Goal: Information Seeking & Learning: Learn about a topic

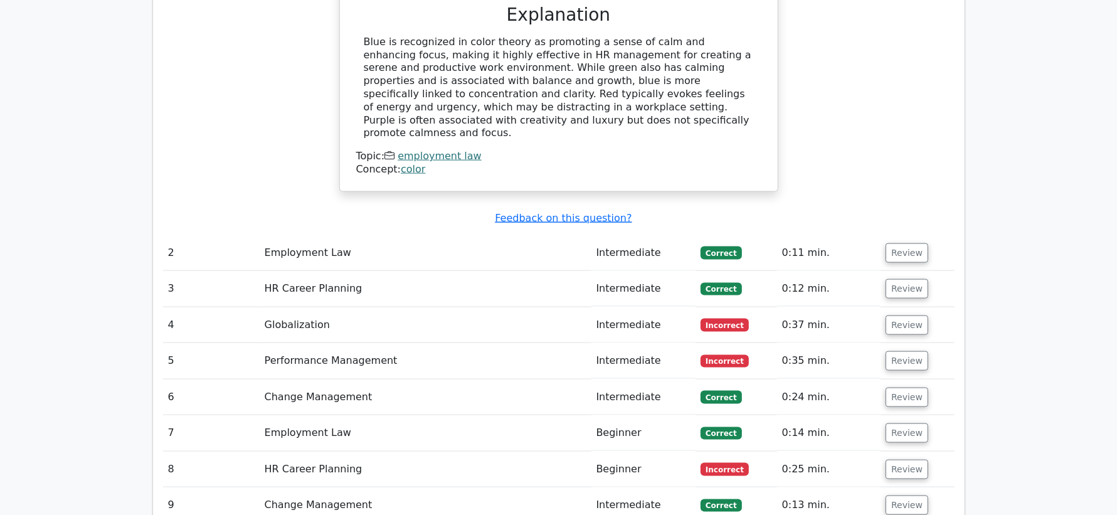
scroll to position [1540, 0]
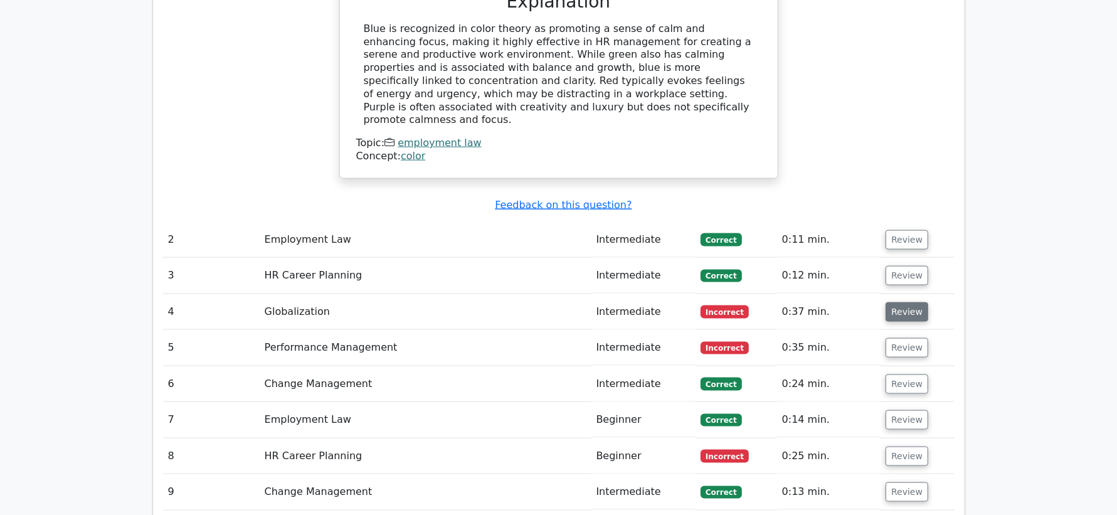
click at [905, 302] on button "Review" at bounding box center [906, 311] width 43 height 19
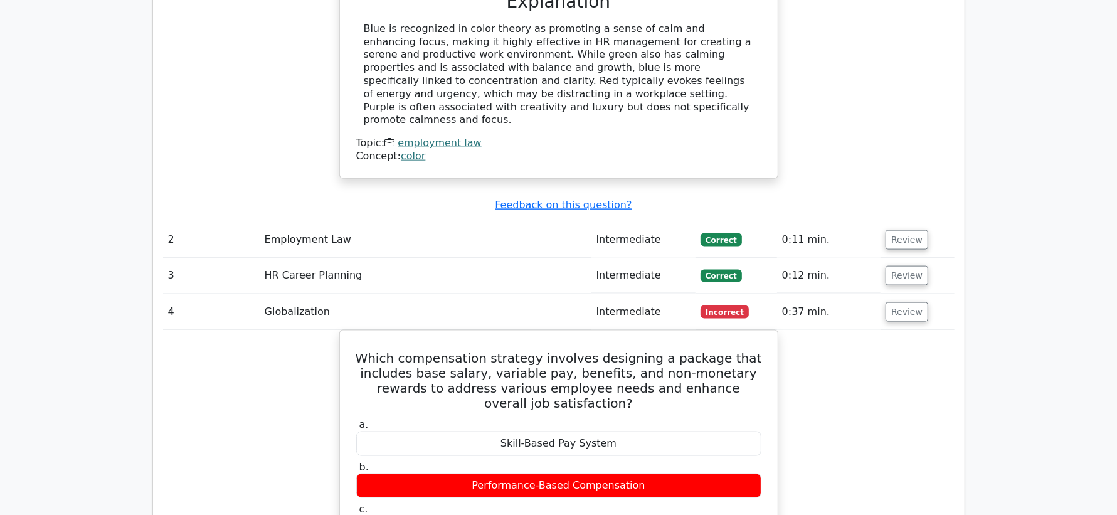
scroll to position [1634, 0]
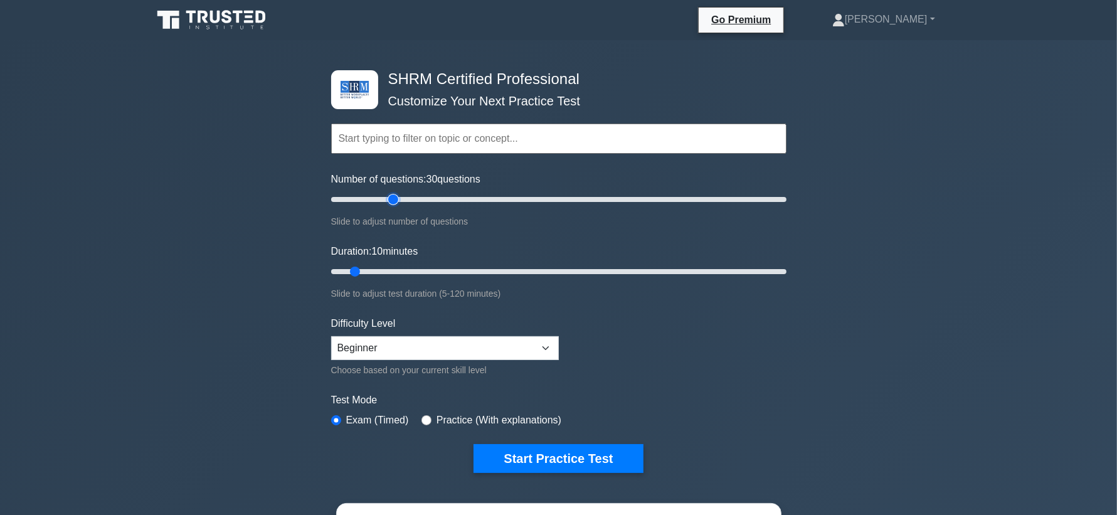
drag, startPoint x: 431, startPoint y: 197, endPoint x: 390, endPoint y: 196, distance: 41.4
type input "30"
click at [390, 196] on input "Number of questions: 30 questions" at bounding box center [558, 199] width 455 height 15
drag, startPoint x: 408, startPoint y: 270, endPoint x: 395, endPoint y: 268, distance: 12.7
type input "20"
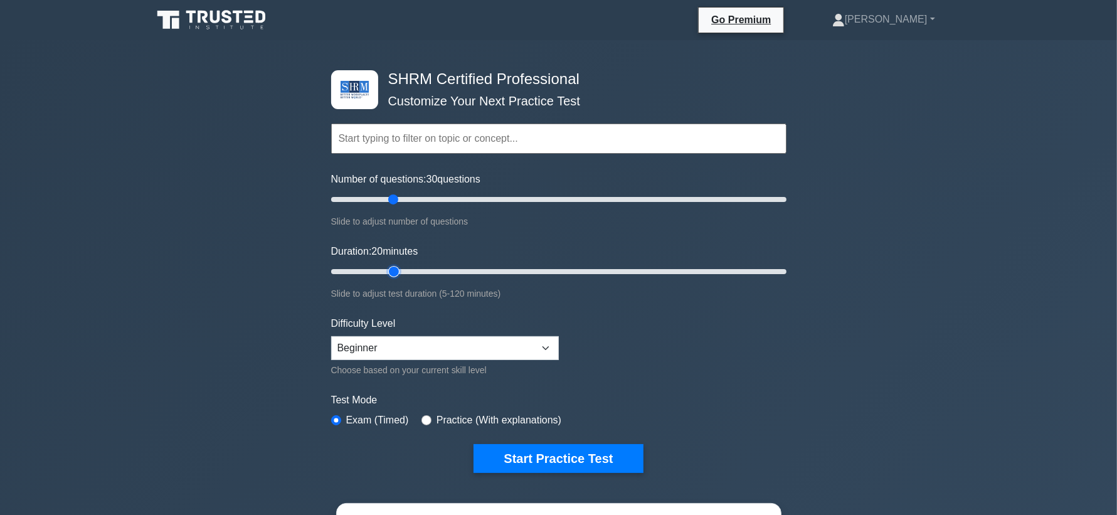
click at [395, 268] on input "Duration: 20 minutes" at bounding box center [558, 271] width 455 height 15
click at [567, 456] on button "Start Practice Test" at bounding box center [557, 458] width 169 height 29
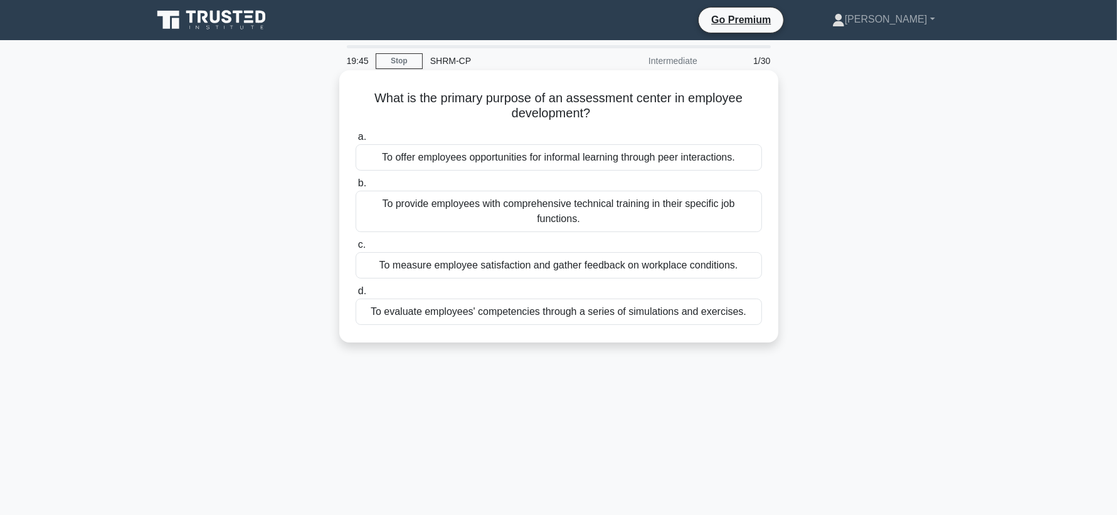
click at [551, 313] on div "To evaluate employees' competencies through a series of simulations and exercis…" at bounding box center [558, 311] width 406 height 26
click at [355, 295] on input "d. To evaluate employees' competencies through a series of simulations and exer…" at bounding box center [355, 291] width 0 height 8
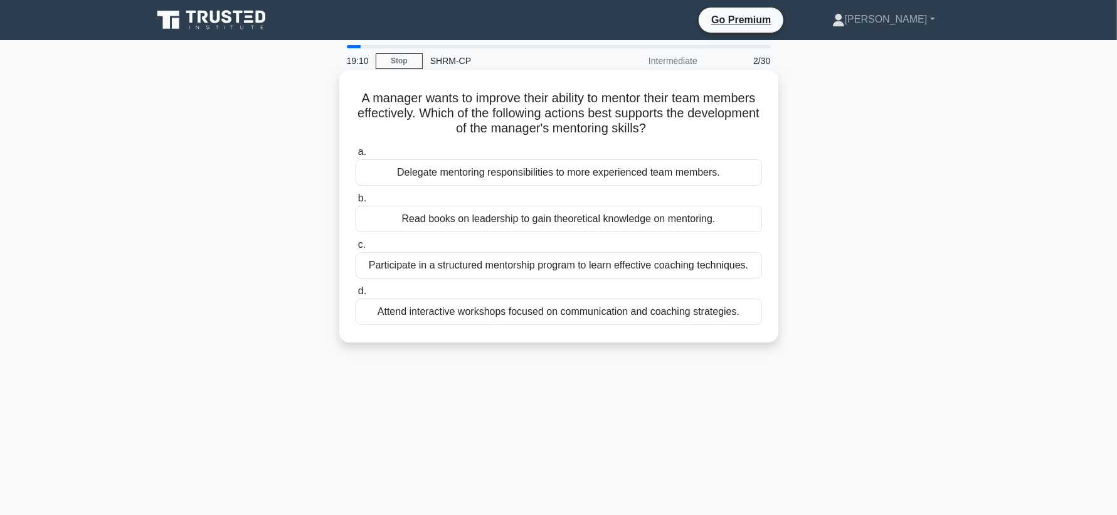
click at [546, 269] on div "Participate in a structured mentorship program to learn effective coaching tech…" at bounding box center [558, 265] width 406 height 26
click at [355, 249] on input "c. Participate in a structured mentorship program to learn effective coaching t…" at bounding box center [355, 245] width 0 height 8
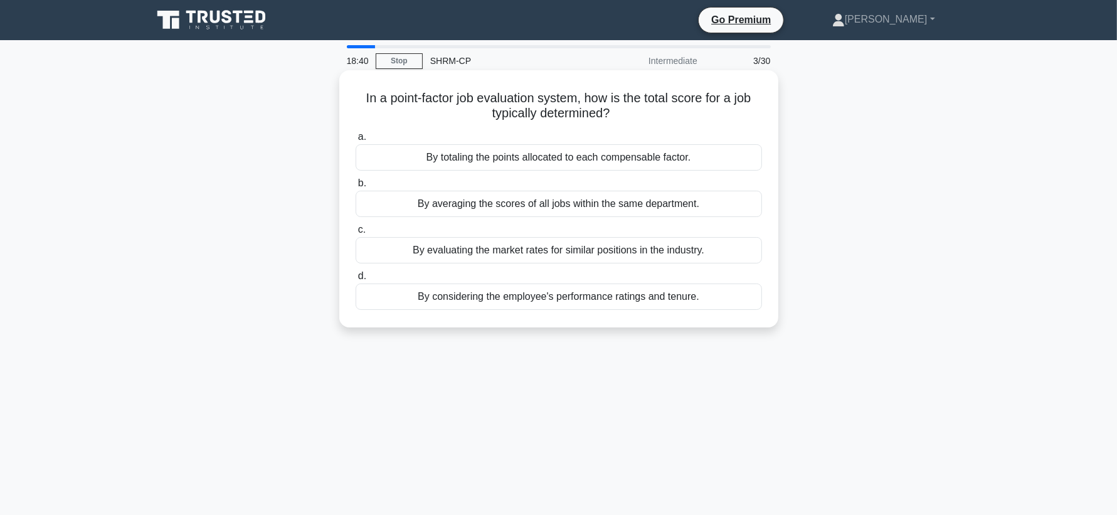
click at [551, 292] on div "By considering the employee's performance ratings and tenure." at bounding box center [558, 296] width 406 height 26
click at [355, 280] on input "d. By considering the employee's performance ratings and tenure." at bounding box center [355, 276] width 0 height 8
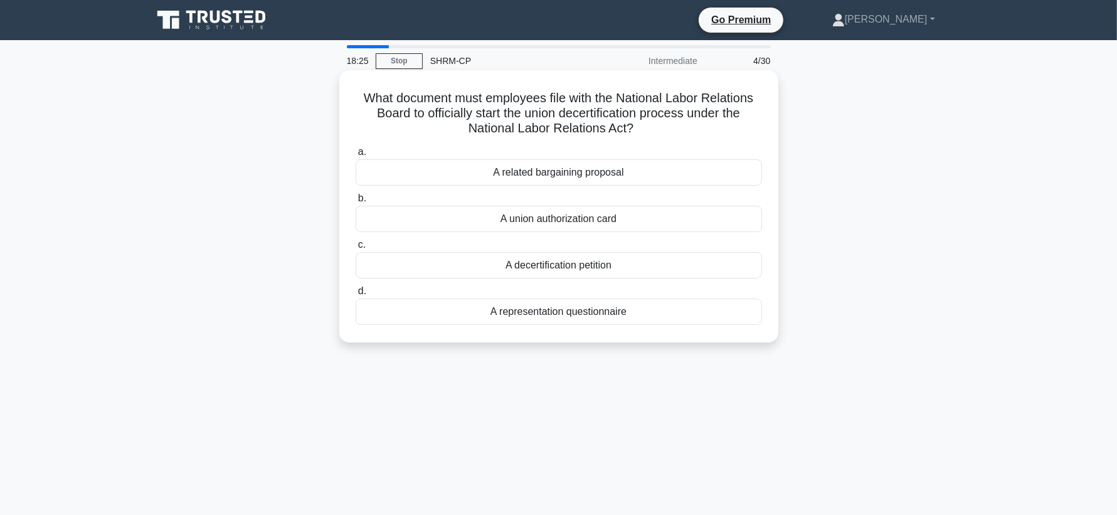
click at [648, 265] on div "A decertification petition" at bounding box center [558, 265] width 406 height 26
click at [355, 249] on input "c. A decertification petition" at bounding box center [355, 245] width 0 height 8
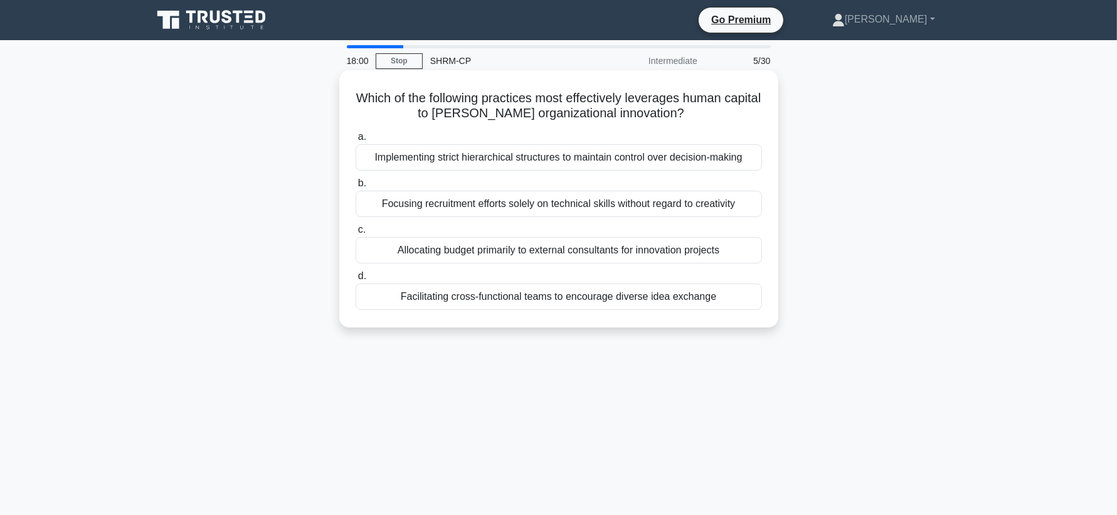
click at [653, 297] on div "Facilitating cross-functional teams to encourage diverse idea exchange" at bounding box center [558, 296] width 406 height 26
click at [355, 280] on input "d. Facilitating cross-functional teams to encourage diverse idea exchange" at bounding box center [355, 276] width 0 height 8
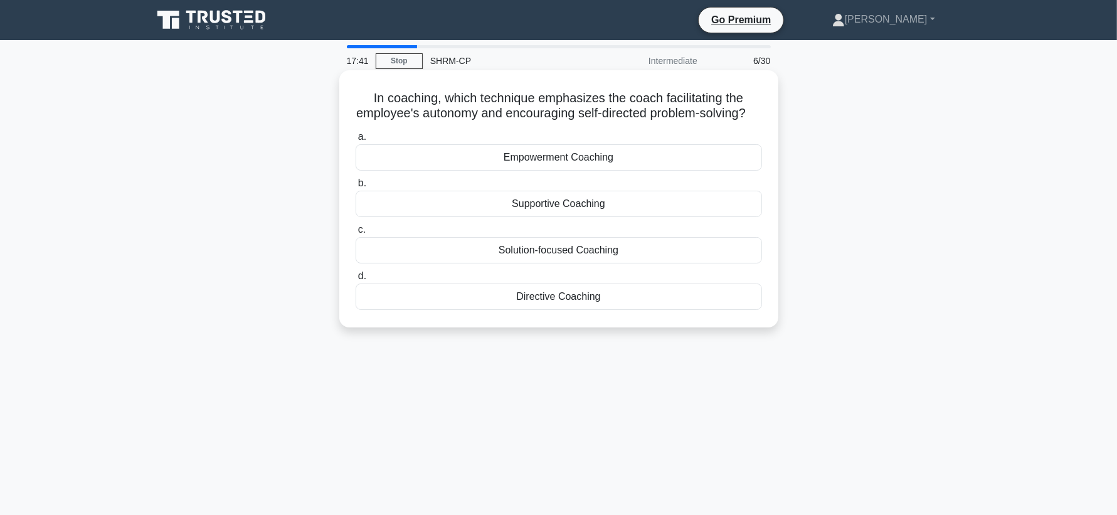
click at [646, 206] on div "Supportive Coaching" at bounding box center [558, 204] width 406 height 26
click at [355, 187] on input "b. Supportive Coaching" at bounding box center [355, 183] width 0 height 8
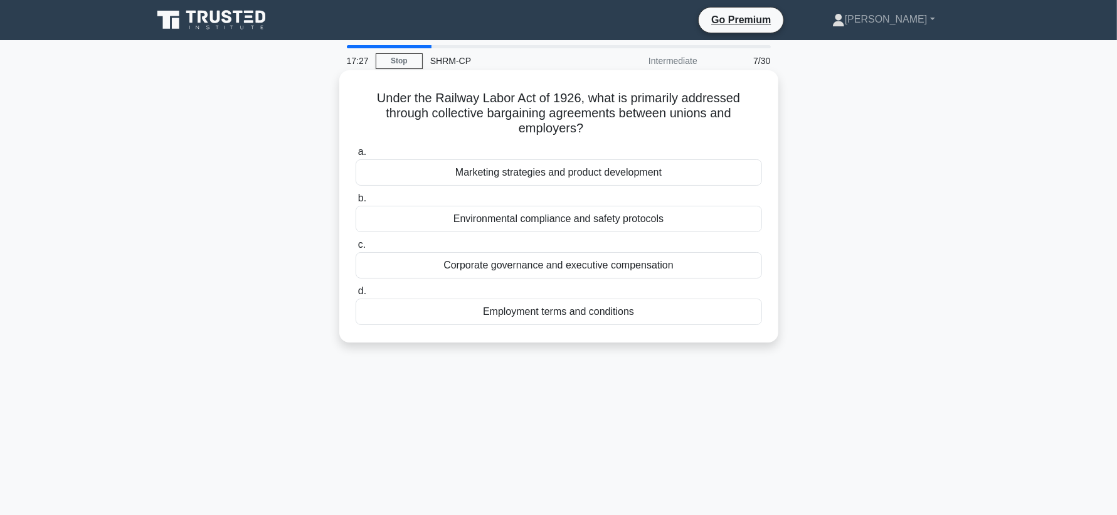
click at [595, 309] on div "Employment terms and conditions" at bounding box center [558, 311] width 406 height 26
click at [355, 295] on input "d. Employment terms and conditions" at bounding box center [355, 291] width 0 height 8
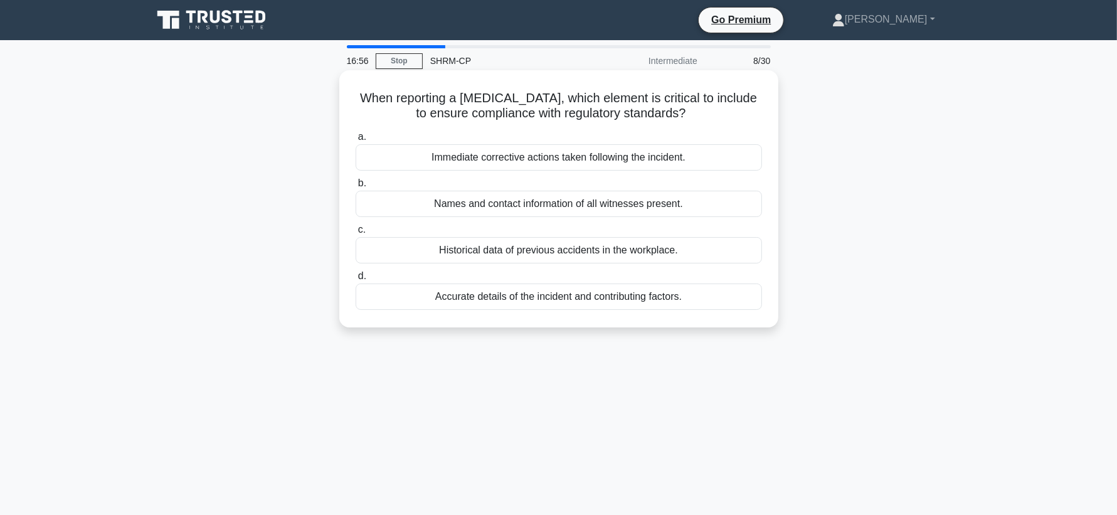
click at [591, 301] on div "Accurate details of the incident and contributing factors." at bounding box center [558, 296] width 406 height 26
click at [355, 280] on input "d. Accurate details of the incident and contributing factors." at bounding box center [355, 276] width 0 height 8
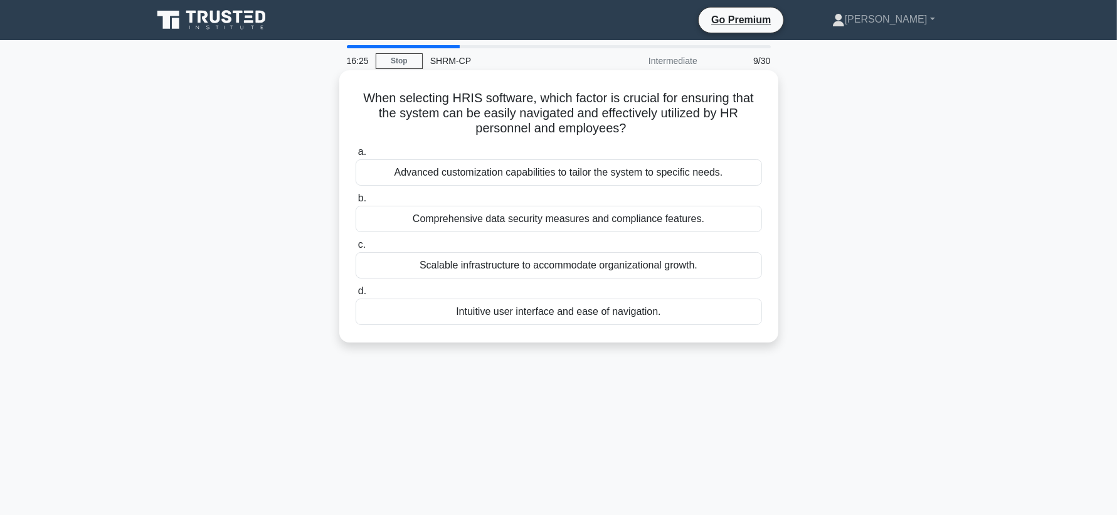
click at [559, 312] on div "Intuitive user interface and ease of navigation." at bounding box center [558, 311] width 406 height 26
click at [355, 295] on input "d. Intuitive user interface and ease of navigation." at bounding box center [355, 291] width 0 height 8
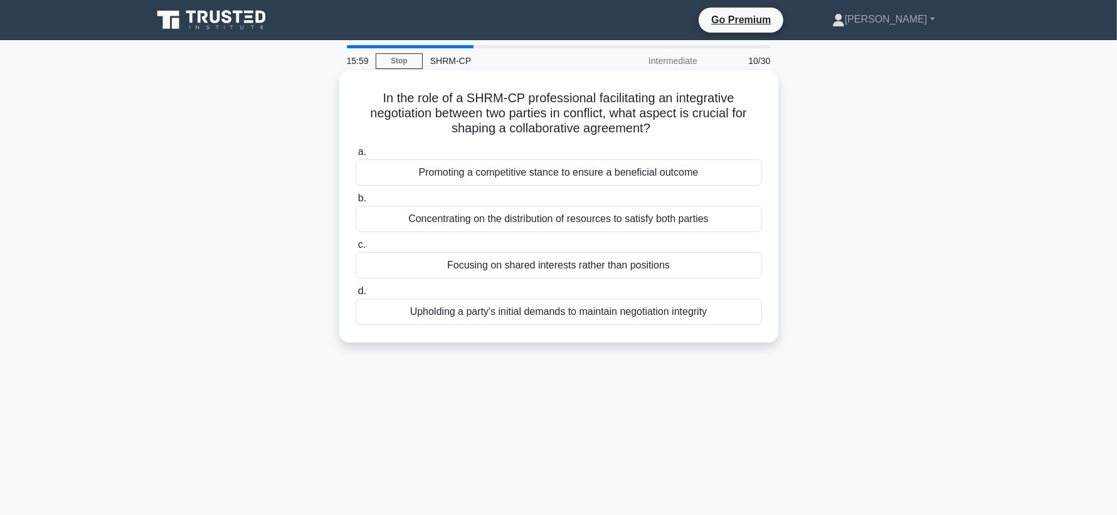
click at [552, 271] on div "Focusing on shared interests rather than positions" at bounding box center [558, 265] width 406 height 26
click at [355, 249] on input "c. Focusing on shared interests rather than positions" at bounding box center [355, 245] width 0 height 8
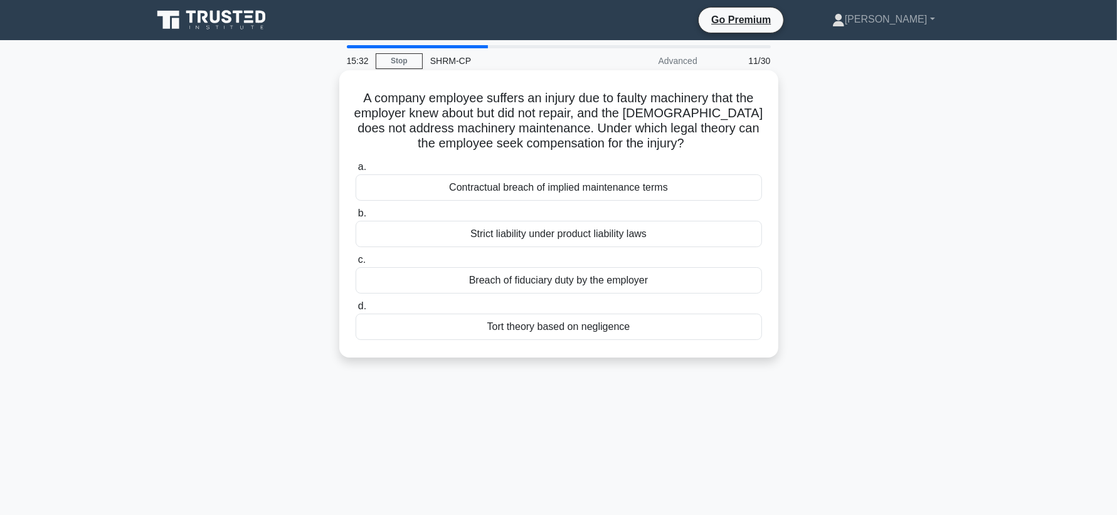
click at [589, 238] on div "Strict liability under product liability laws" at bounding box center [558, 234] width 406 height 26
click at [355, 218] on input "b. Strict liability under product liability laws" at bounding box center [355, 213] width 0 height 8
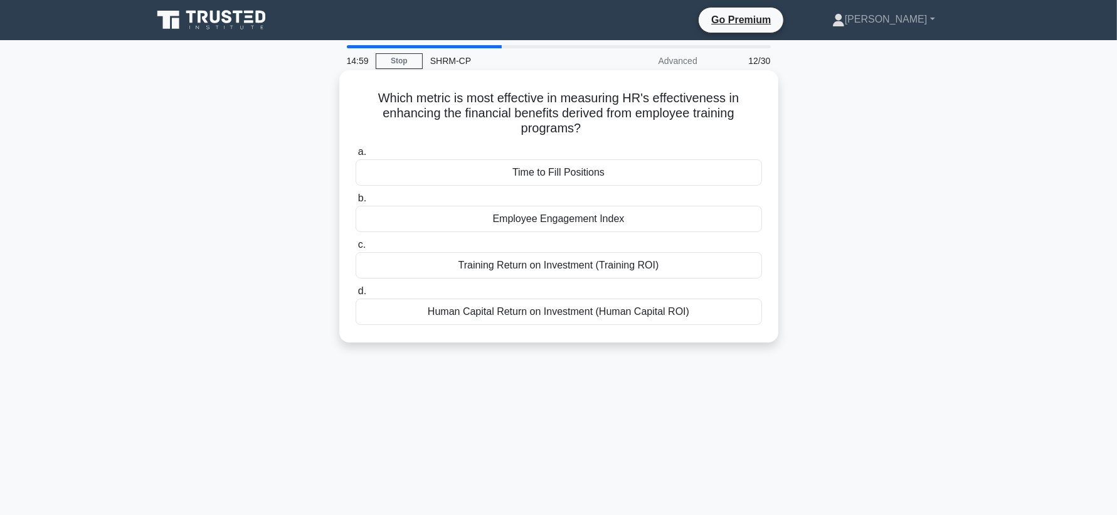
click at [555, 266] on div "Training Return on Investment (Training ROI)" at bounding box center [558, 265] width 406 height 26
click at [355, 249] on input "c. Training Return on Investment (Training ROI)" at bounding box center [355, 245] width 0 height 8
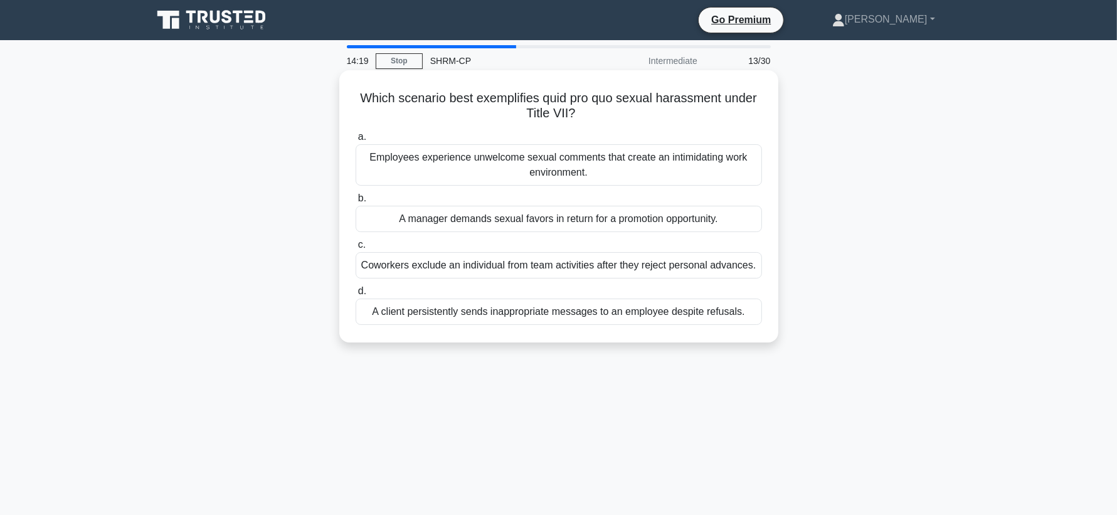
click at [638, 216] on div "A manager demands sexual favors in return for a promotion opportunity." at bounding box center [558, 219] width 406 height 26
click at [355, 203] on input "b. A manager demands sexual favors in return for a promotion opportunity." at bounding box center [355, 198] width 0 height 8
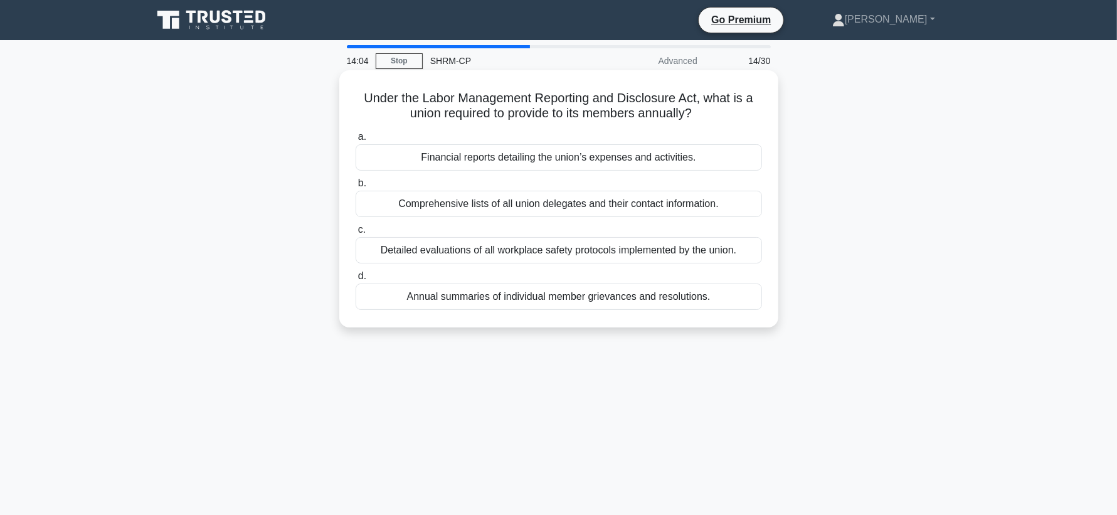
click at [594, 162] on div "Financial reports detailing the union’s expenses and activities." at bounding box center [558, 157] width 406 height 26
click at [355, 141] on input "a. Financial reports detailing the union’s expenses and activities." at bounding box center [355, 137] width 0 height 8
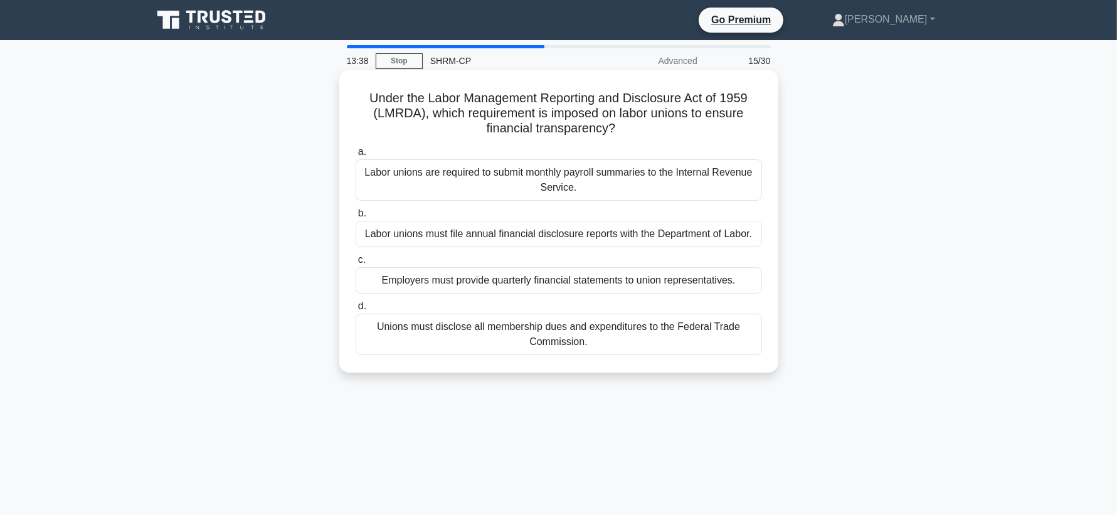
click at [547, 236] on div "Labor unions must file annual financial disclosure reports with the Department …" at bounding box center [558, 234] width 406 height 26
click at [355, 218] on input "b. Labor unions must file annual financial disclosure reports with the Departme…" at bounding box center [355, 213] width 0 height 8
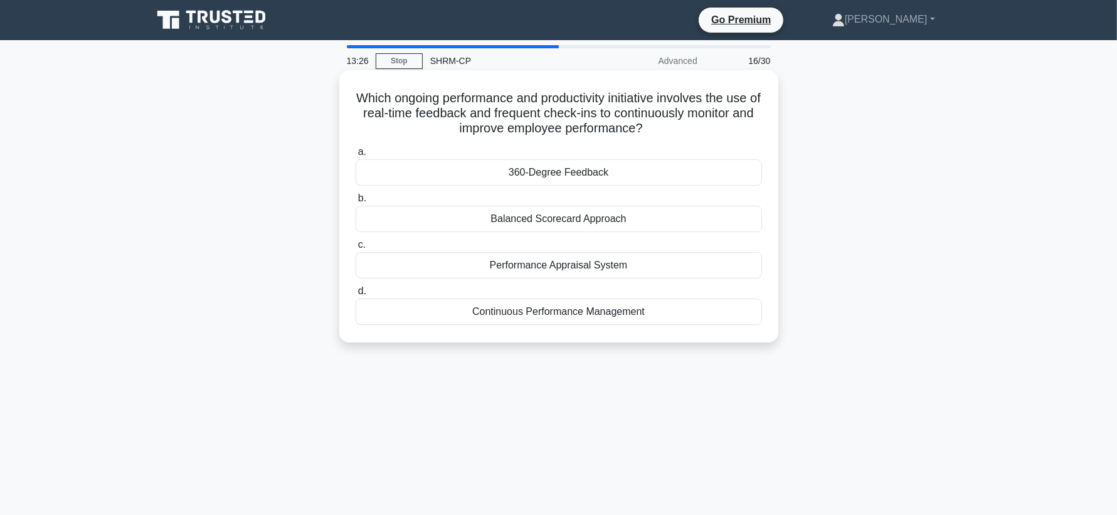
click at [534, 314] on div "Continuous Performance Management" at bounding box center [558, 311] width 406 height 26
click at [355, 295] on input "d. Continuous Performance Management" at bounding box center [355, 291] width 0 height 8
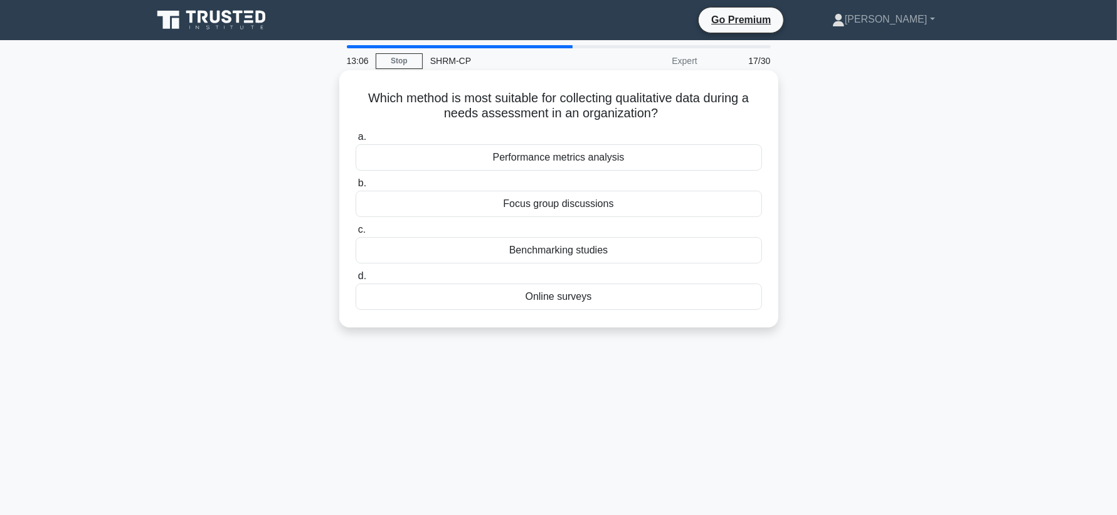
click at [523, 253] on div "Benchmarking studies" at bounding box center [558, 250] width 406 height 26
click at [355, 234] on input "c. Benchmarking studies" at bounding box center [355, 230] width 0 height 8
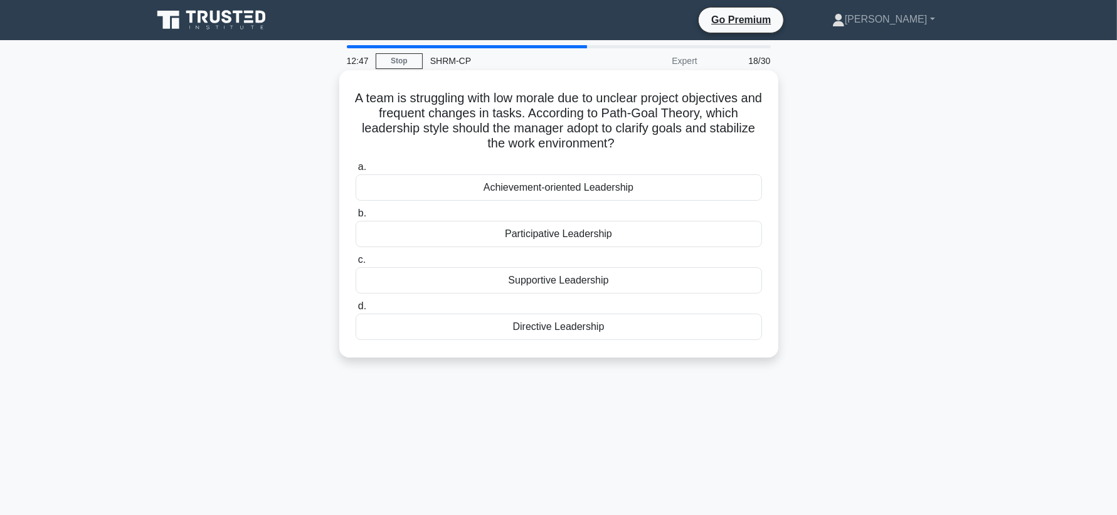
click at [504, 233] on div "Participative Leadership" at bounding box center [558, 234] width 406 height 26
click at [355, 218] on input "b. Participative Leadership" at bounding box center [355, 213] width 0 height 8
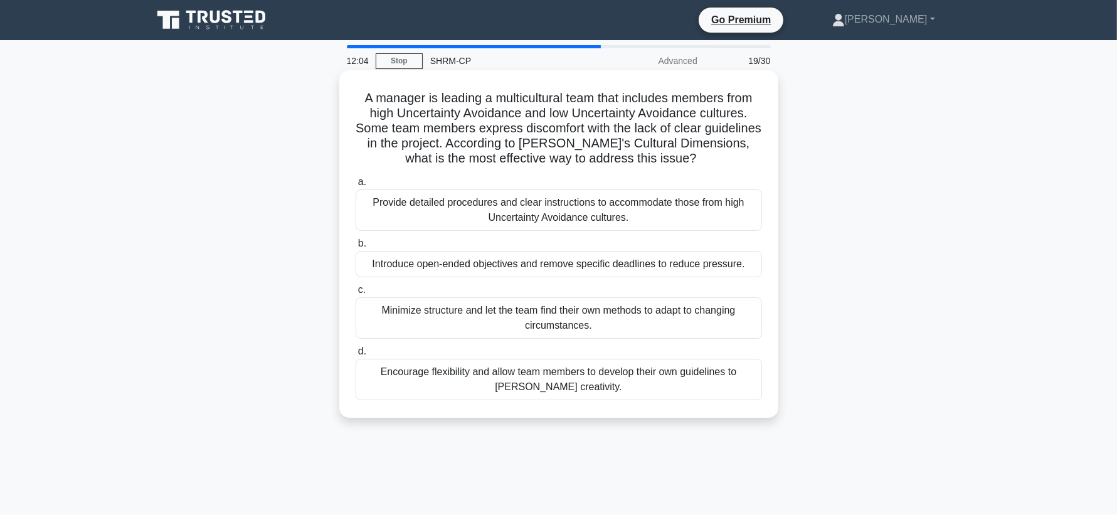
click at [499, 381] on div "Encourage flexibility and allow team members to develop their own guidelines to…" at bounding box center [558, 379] width 406 height 41
click at [355, 355] on input "d. Encourage flexibility and allow team members to develop their own guidelines…" at bounding box center [355, 351] width 0 height 8
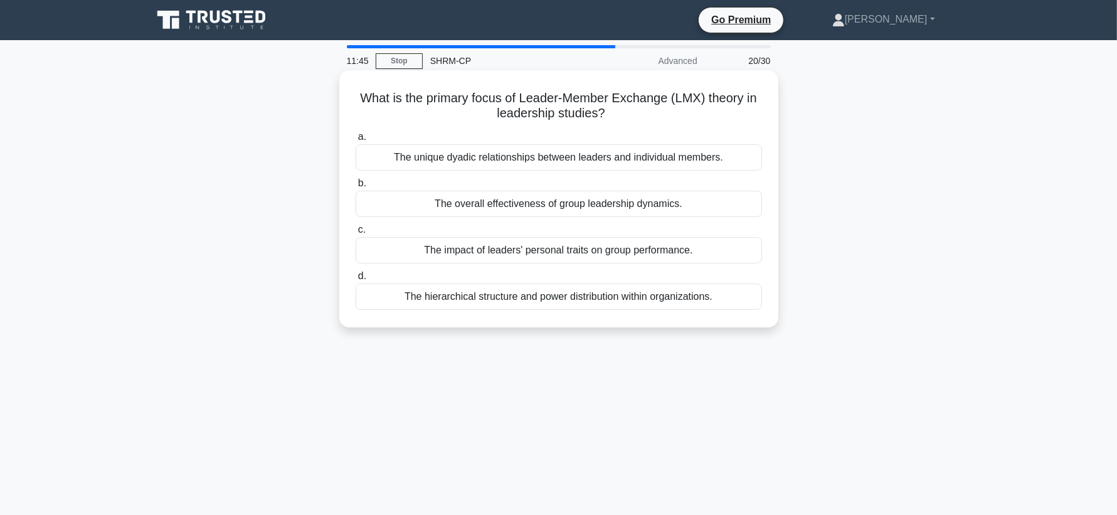
click at [510, 149] on div "The unique dyadic relationships between leaders and individual members." at bounding box center [558, 157] width 406 height 26
click at [355, 141] on input "a. The unique dyadic relationships between leaders and individual members." at bounding box center [355, 137] width 0 height 8
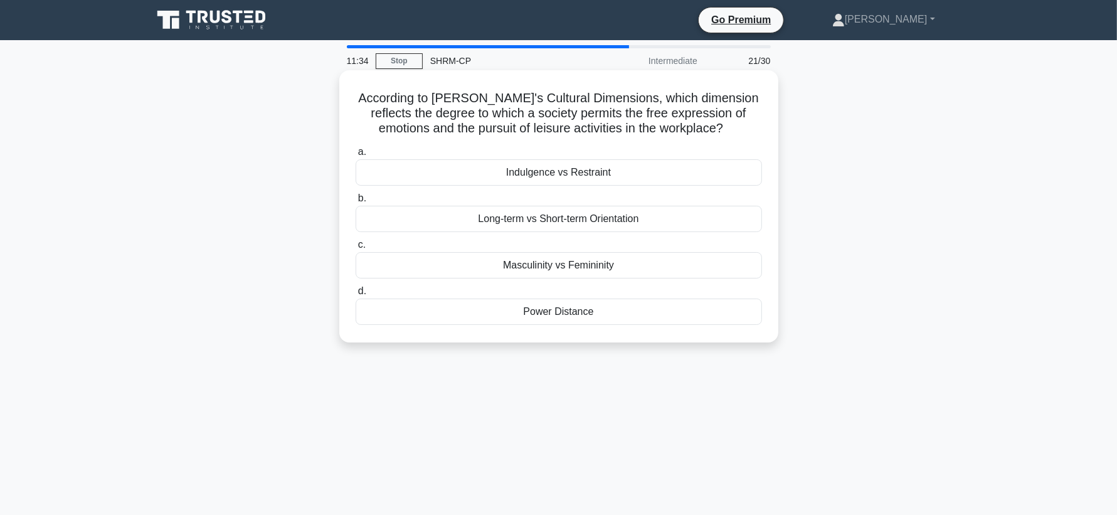
click at [412, 166] on div "Indulgence vs Restraint" at bounding box center [558, 172] width 406 height 26
click at [355, 156] on input "a. Indulgence vs Restraint" at bounding box center [355, 152] width 0 height 8
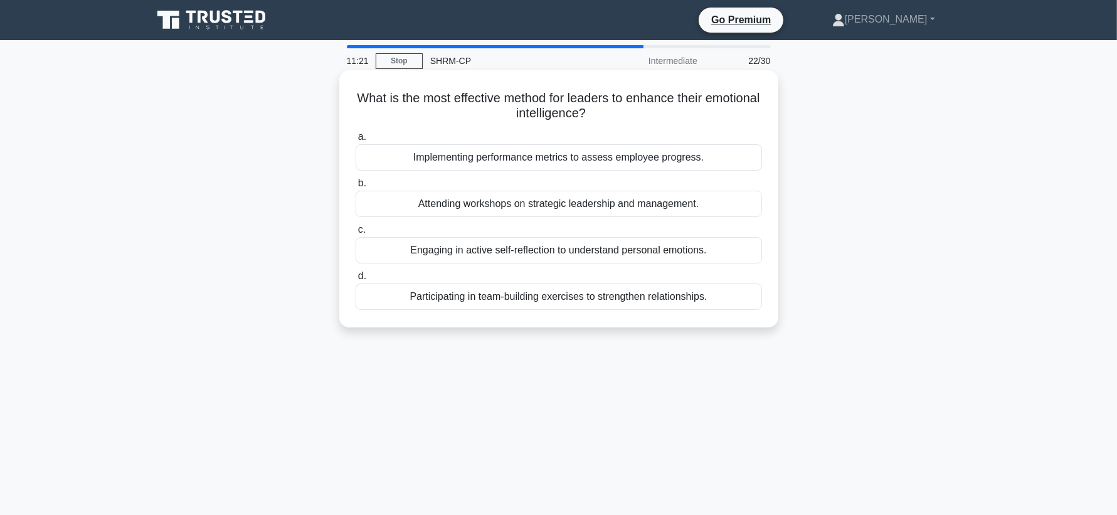
click at [410, 302] on div "Participating in team-building exercises to strengthen relationships." at bounding box center [558, 296] width 406 height 26
click at [355, 280] on input "d. Participating in team-building exercises to strengthen relationships." at bounding box center [355, 276] width 0 height 8
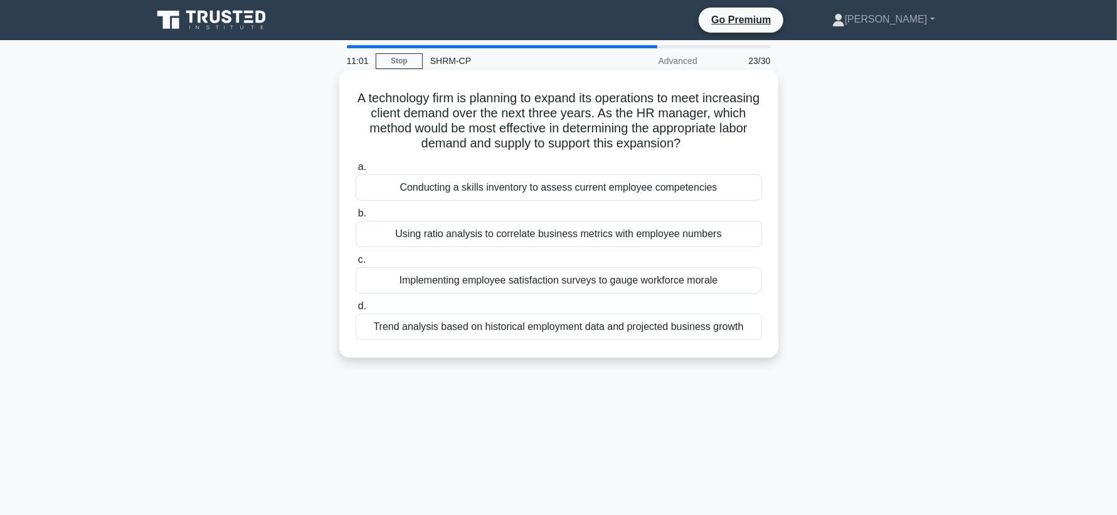
click at [502, 193] on div "Conducting a skills inventory to assess current employee competencies" at bounding box center [558, 187] width 406 height 26
click at [355, 171] on input "a. Conducting a skills inventory to assess current employee competencies" at bounding box center [355, 167] width 0 height 8
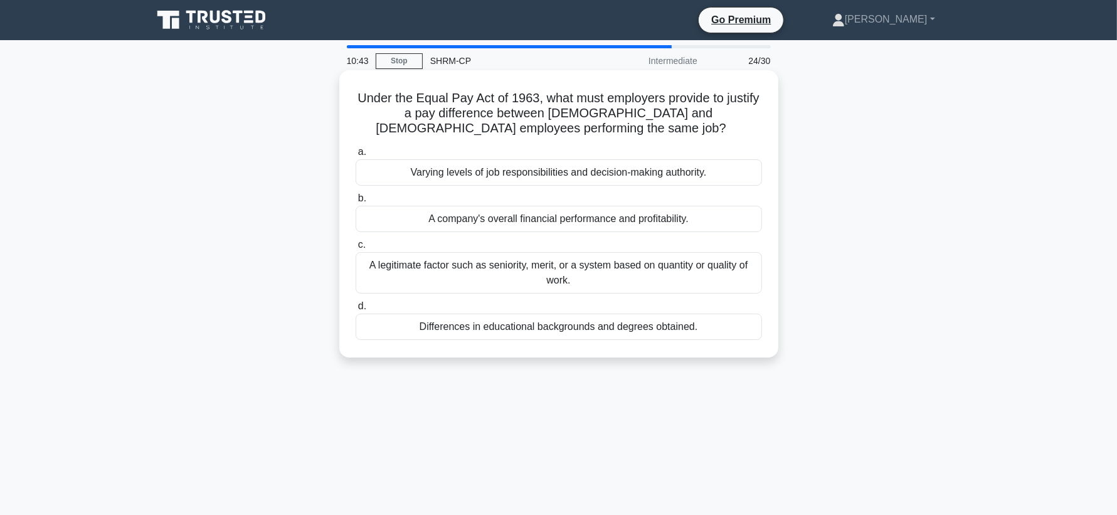
click at [507, 270] on div "A legitimate factor such as seniority, merit, or a system based on quantity or …" at bounding box center [558, 272] width 406 height 41
click at [355, 249] on input "c. A legitimate factor such as seniority, merit, or a system based on quantity …" at bounding box center [355, 245] width 0 height 8
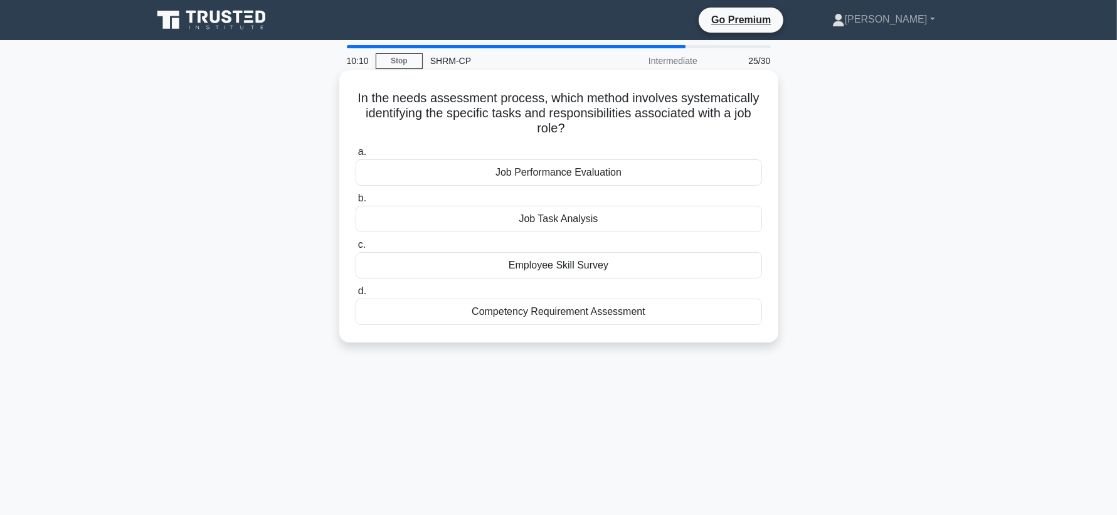
click at [492, 216] on div "Job Task Analysis" at bounding box center [558, 219] width 406 height 26
click at [355, 203] on input "b. Job Task Analysis" at bounding box center [355, 198] width 0 height 8
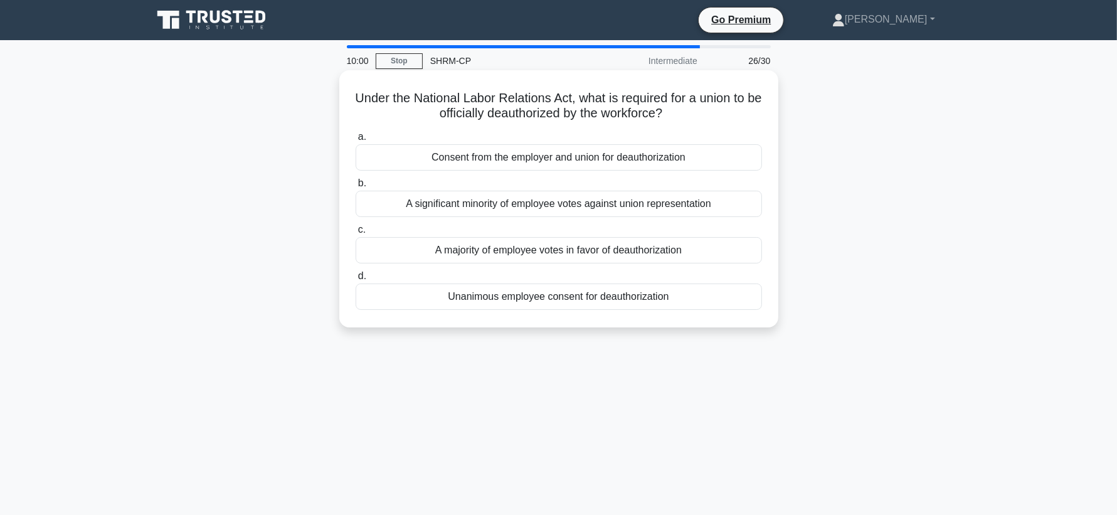
click at [518, 253] on div "A majority of employee votes in favor of deauthorization" at bounding box center [558, 250] width 406 height 26
click at [355, 234] on input "c. A majority of employee votes in favor of deauthorization" at bounding box center [355, 230] width 0 height 8
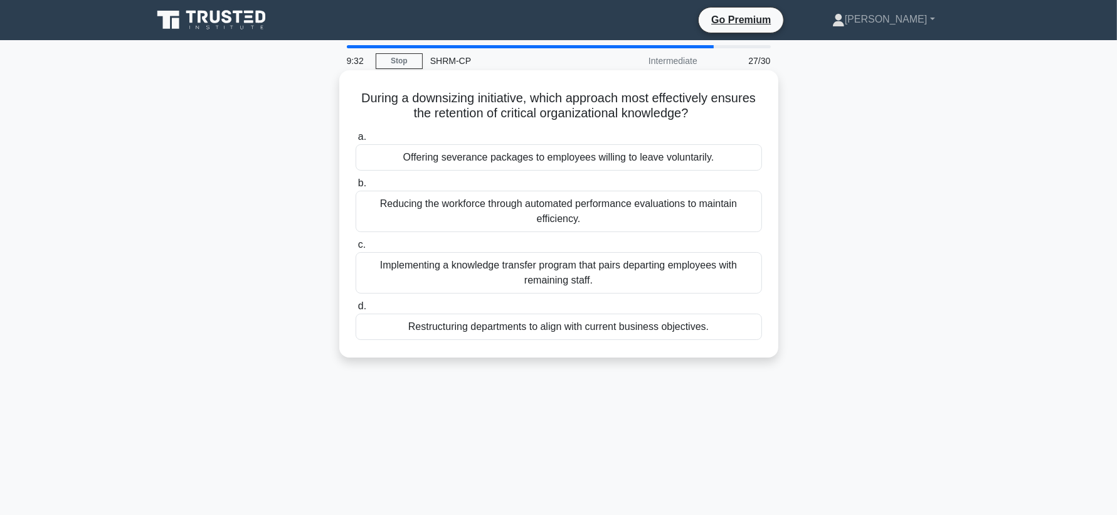
click at [501, 290] on div "Implementing a knowledge transfer program that pairs departing employees with r…" at bounding box center [558, 272] width 406 height 41
click at [355, 249] on input "c. Implementing a knowledge transfer program that pairs departing employees wit…" at bounding box center [355, 245] width 0 height 8
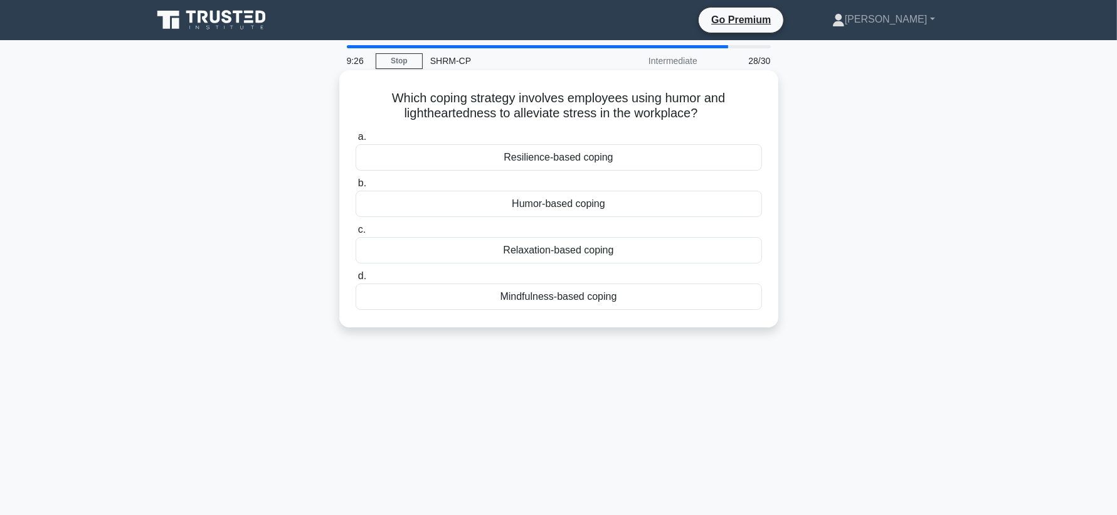
click at [521, 199] on div "Humor-based coping" at bounding box center [558, 204] width 406 height 26
click at [355, 187] on input "b. Humor-based coping" at bounding box center [355, 183] width 0 height 8
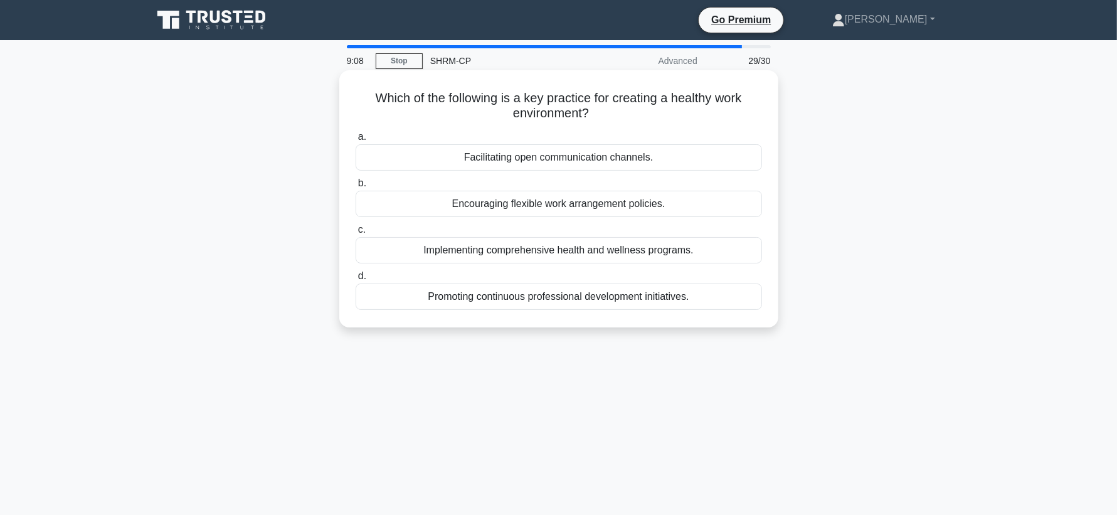
click at [497, 155] on div "Facilitating open communication channels." at bounding box center [558, 157] width 406 height 26
click at [355, 141] on input "a. Facilitating open communication channels." at bounding box center [355, 137] width 0 height 8
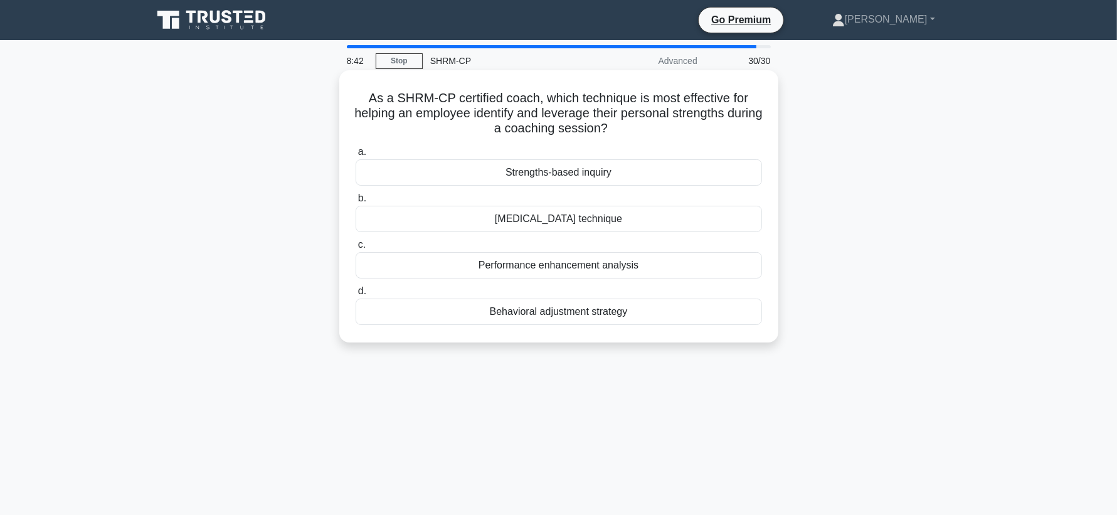
click at [498, 263] on div "Performance enhancement analysis" at bounding box center [558, 265] width 406 height 26
click at [355, 249] on input "c. Performance enhancement analysis" at bounding box center [355, 245] width 0 height 8
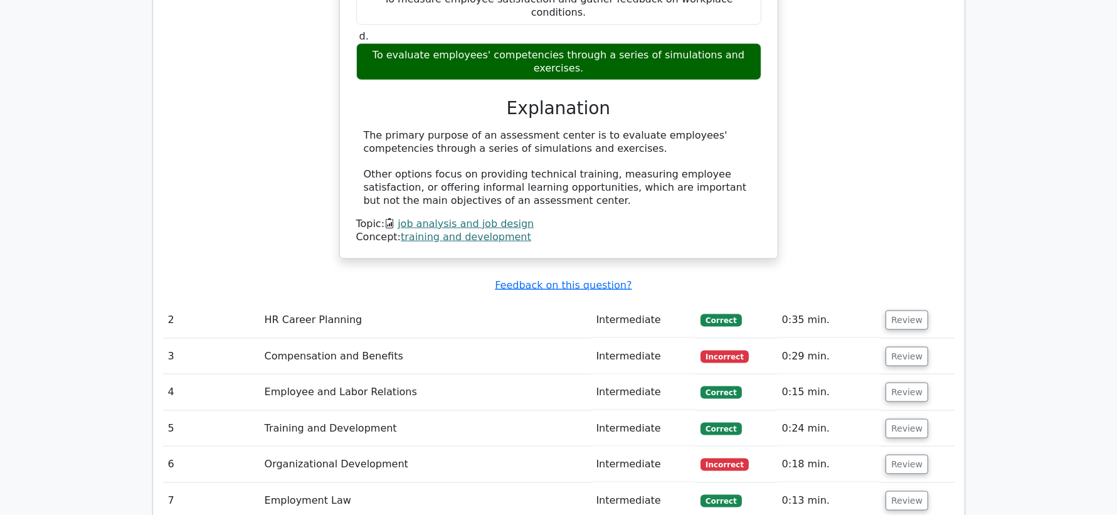
scroll to position [1549, 0]
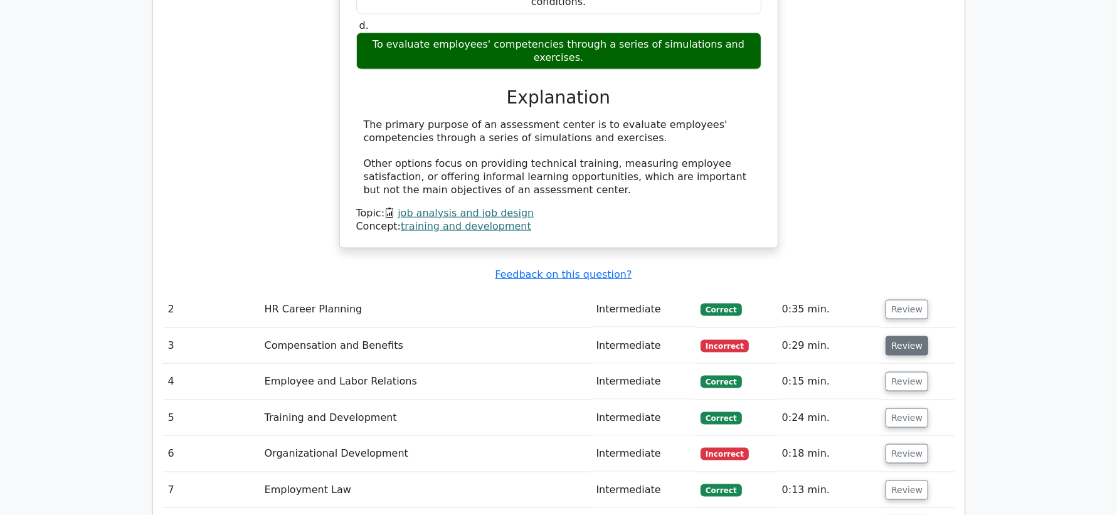
click at [907, 336] on button "Review" at bounding box center [906, 345] width 43 height 19
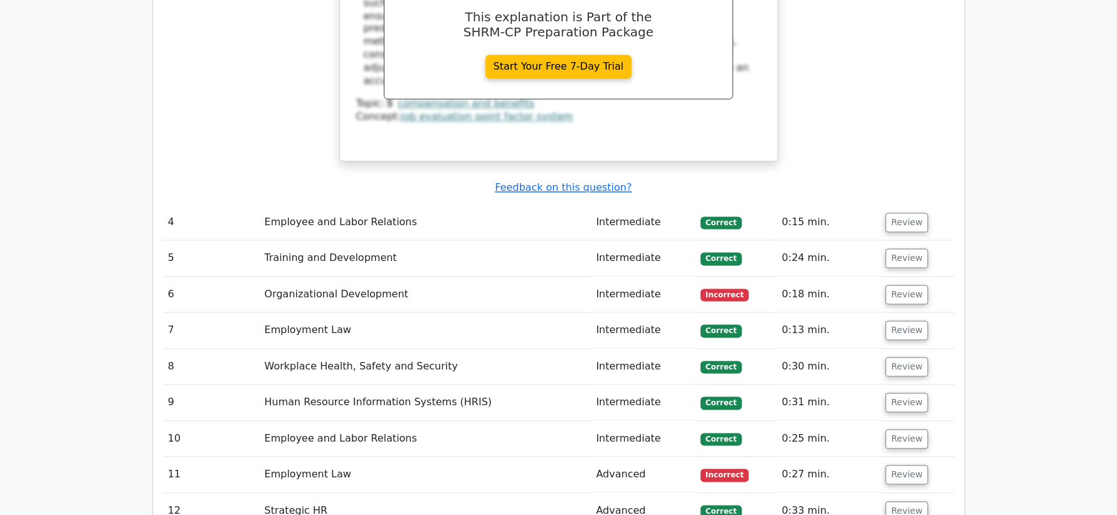
scroll to position [2224, 0]
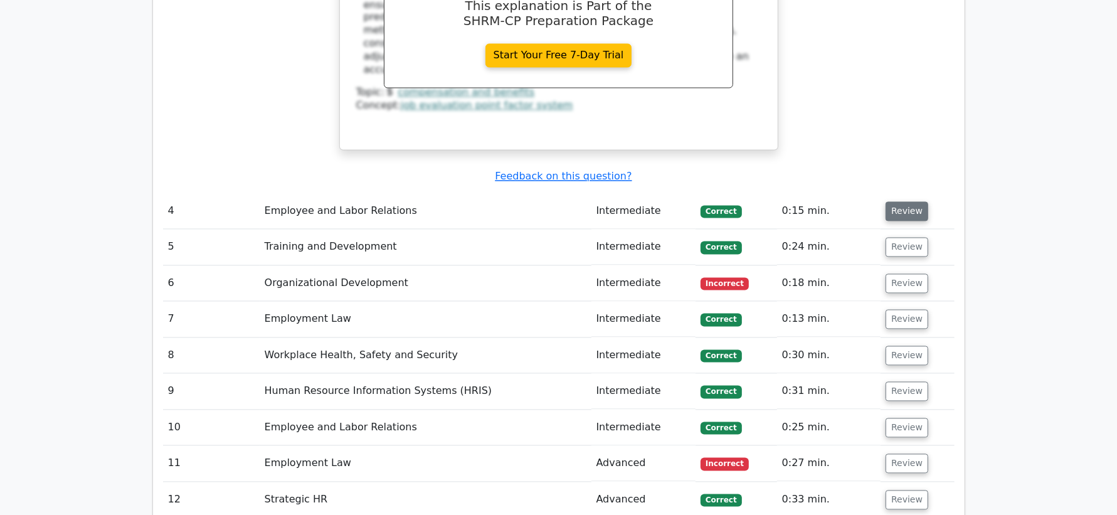
click at [897, 202] on button "Review" at bounding box center [906, 211] width 43 height 19
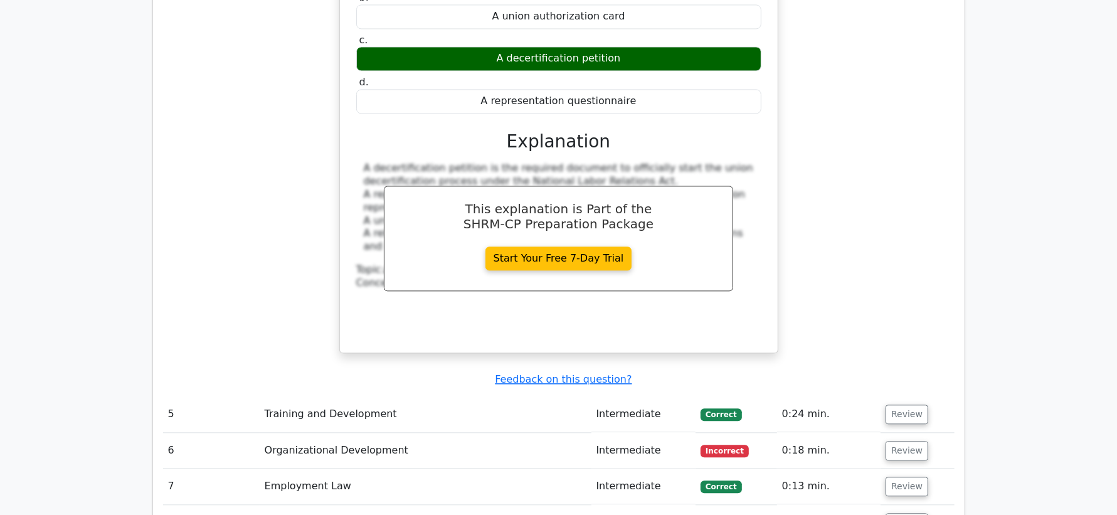
scroll to position [2611, 0]
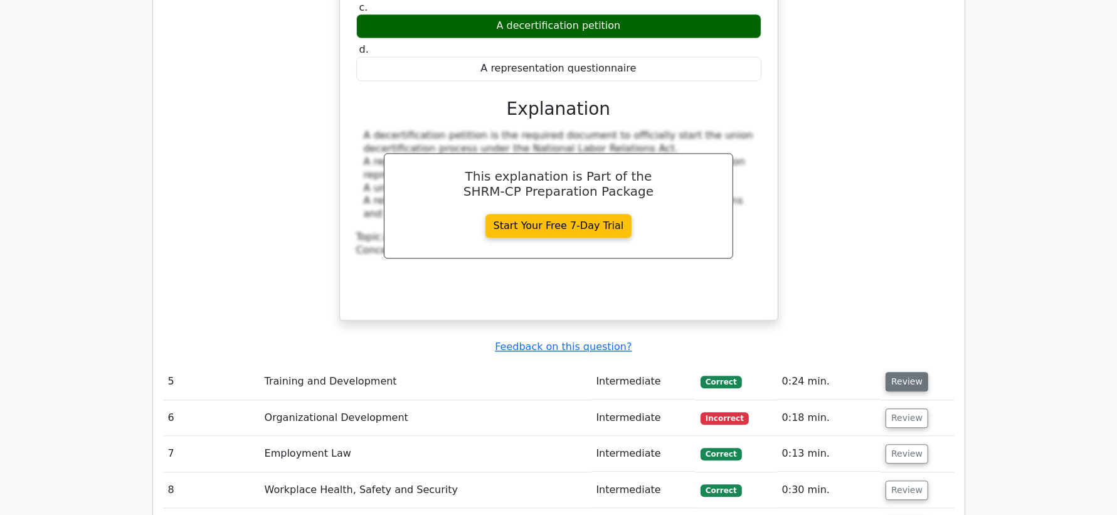
click at [908, 372] on button "Review" at bounding box center [906, 381] width 43 height 19
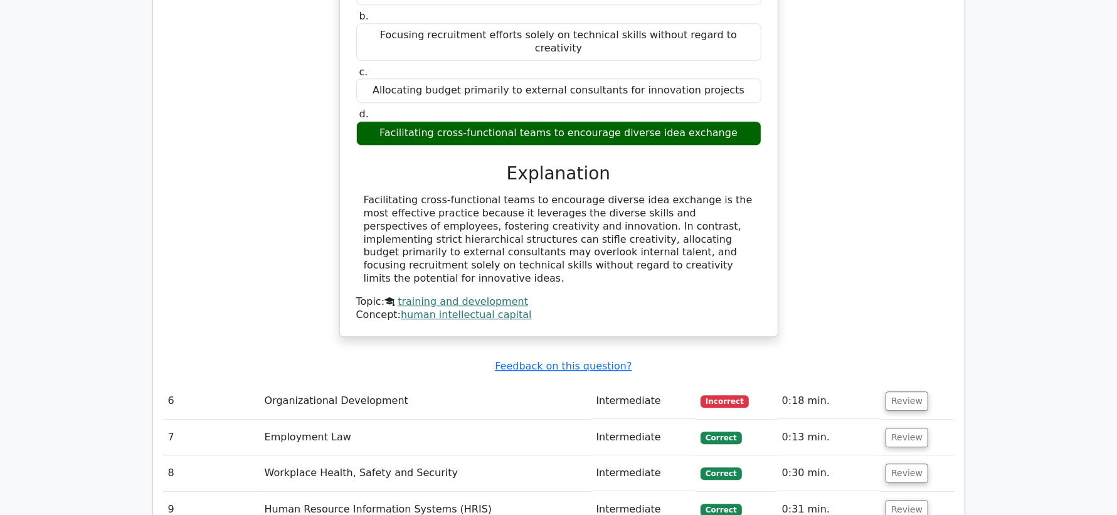
scroll to position [3133, 0]
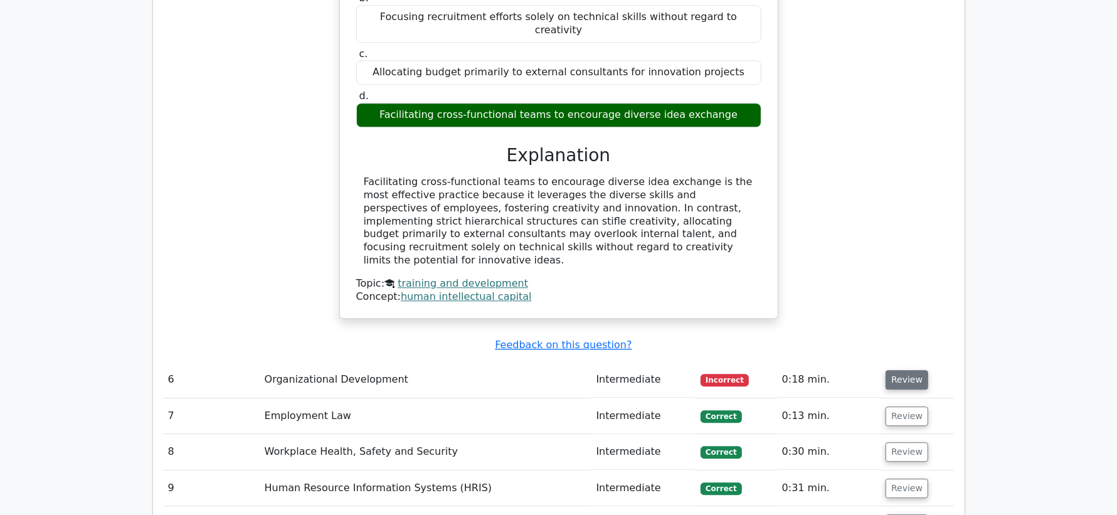
click at [893, 370] on button "Review" at bounding box center [906, 379] width 43 height 19
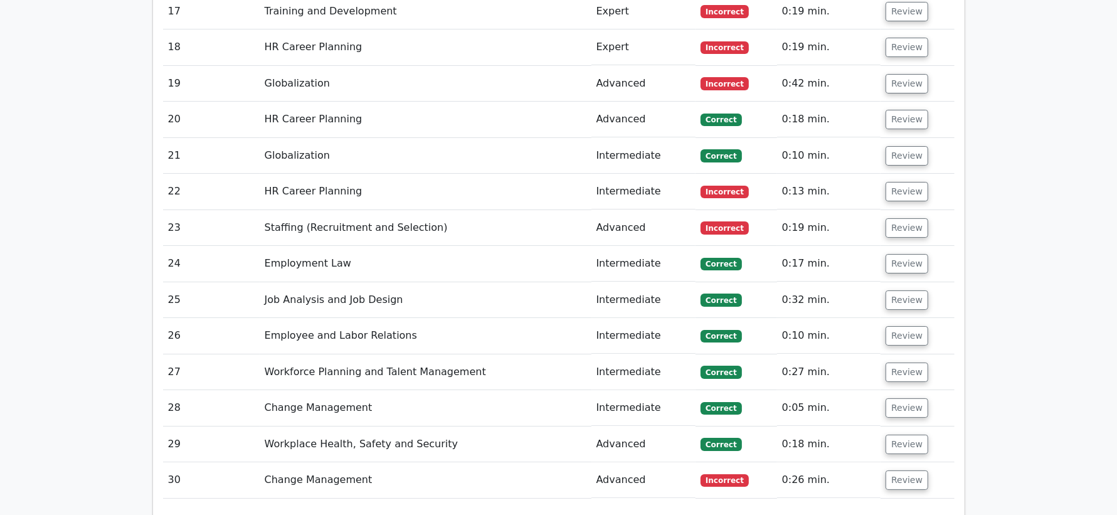
scroll to position [4459, 0]
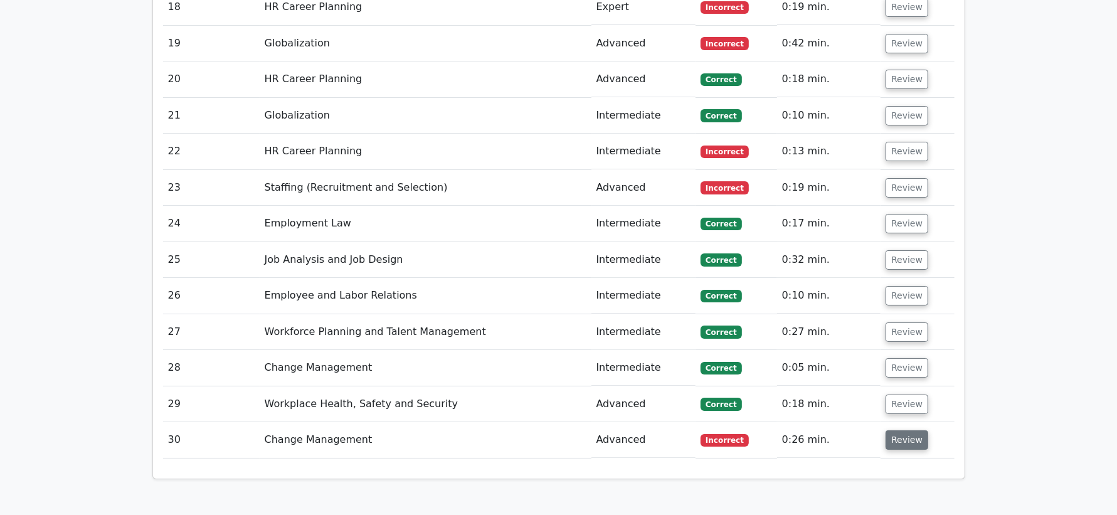
click at [905, 430] on button "Review" at bounding box center [906, 439] width 43 height 19
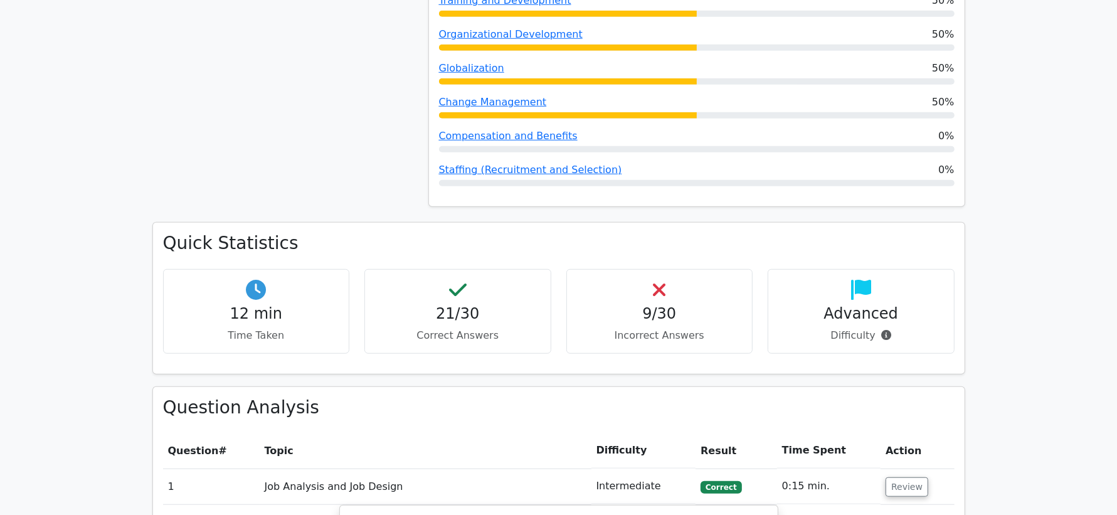
scroll to position [831, 0]
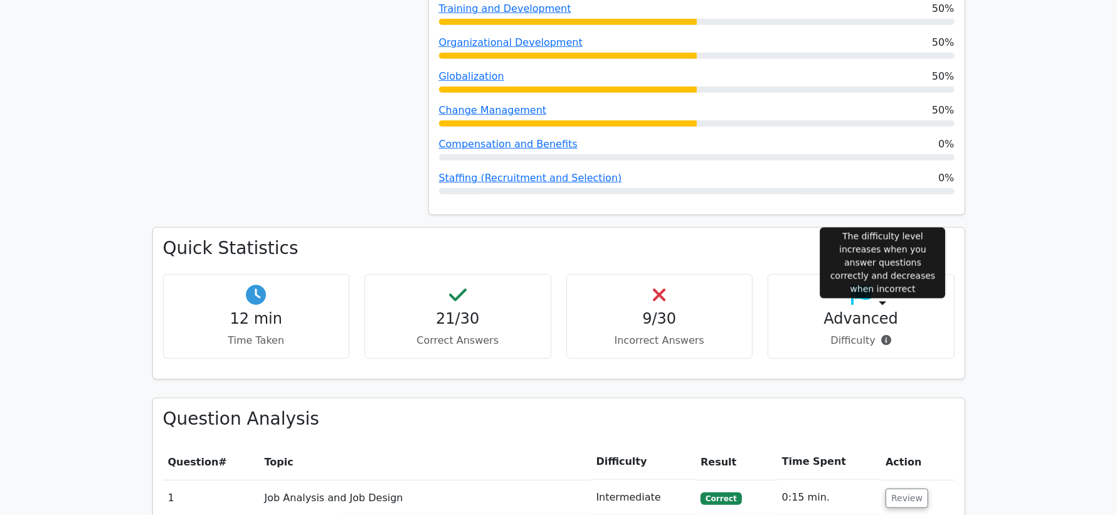
click at [883, 335] on icon at bounding box center [886, 340] width 10 height 10
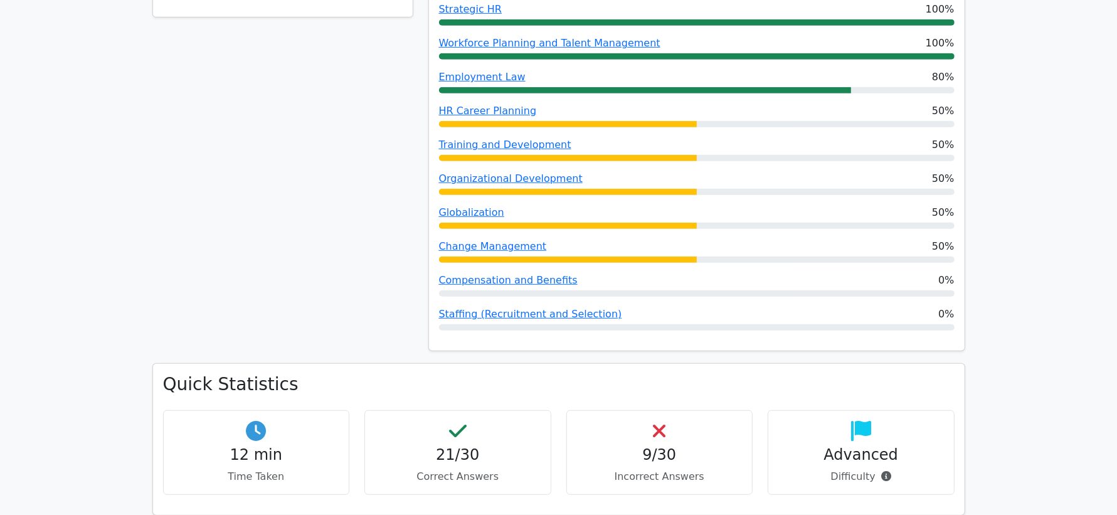
scroll to position [694, 0]
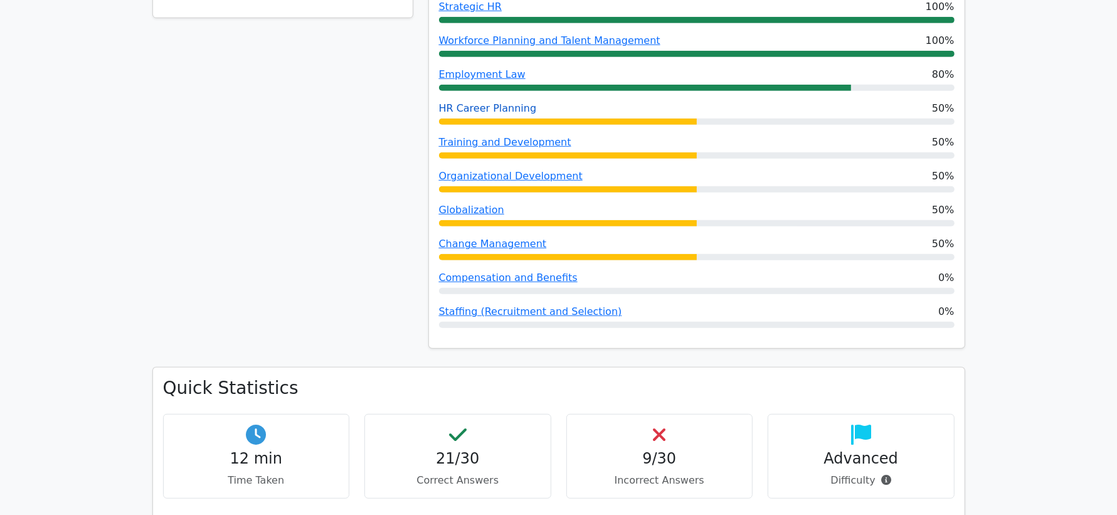
click at [500, 102] on link "HR Career Planning" at bounding box center [488, 108] width 98 height 12
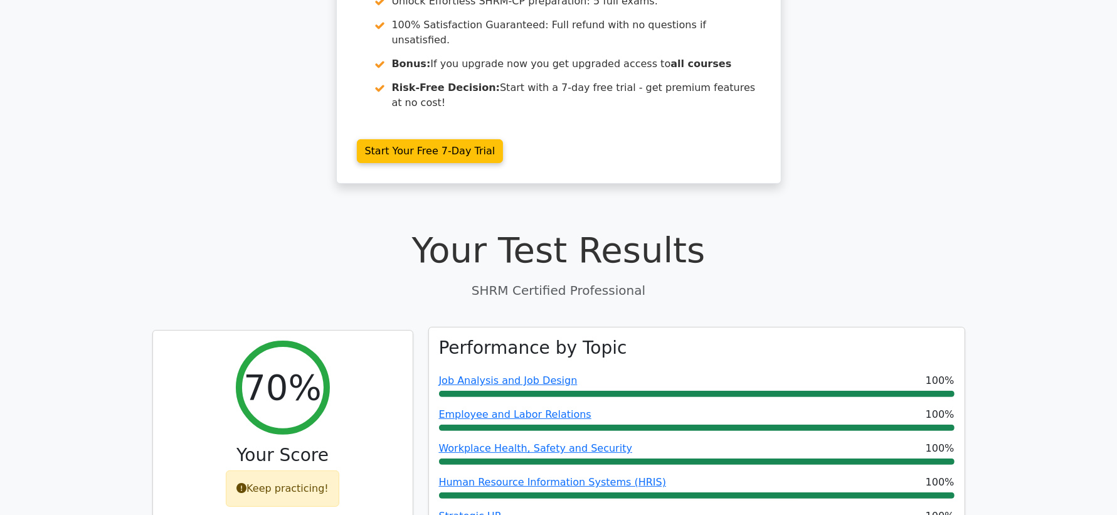
scroll to position [182, 0]
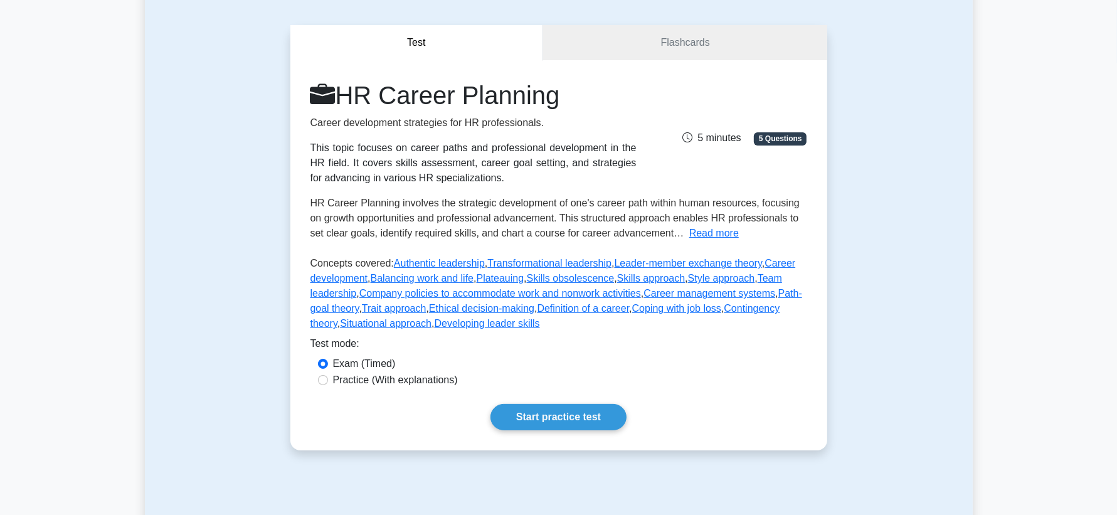
scroll to position [98, 0]
click at [722, 46] on link "Flashcards" at bounding box center [684, 42] width 283 height 36
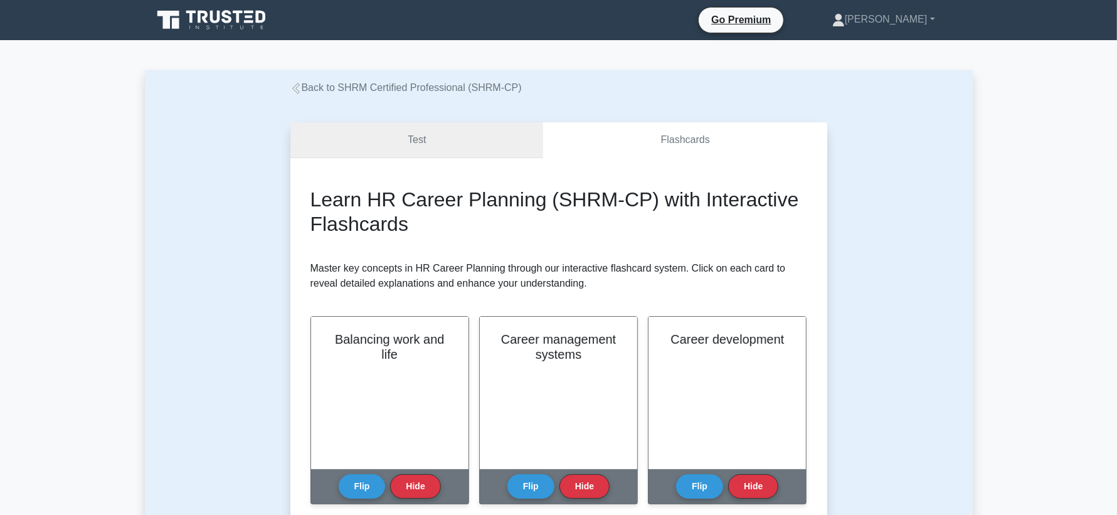
click at [453, 131] on link "Test" at bounding box center [416, 140] width 253 height 36
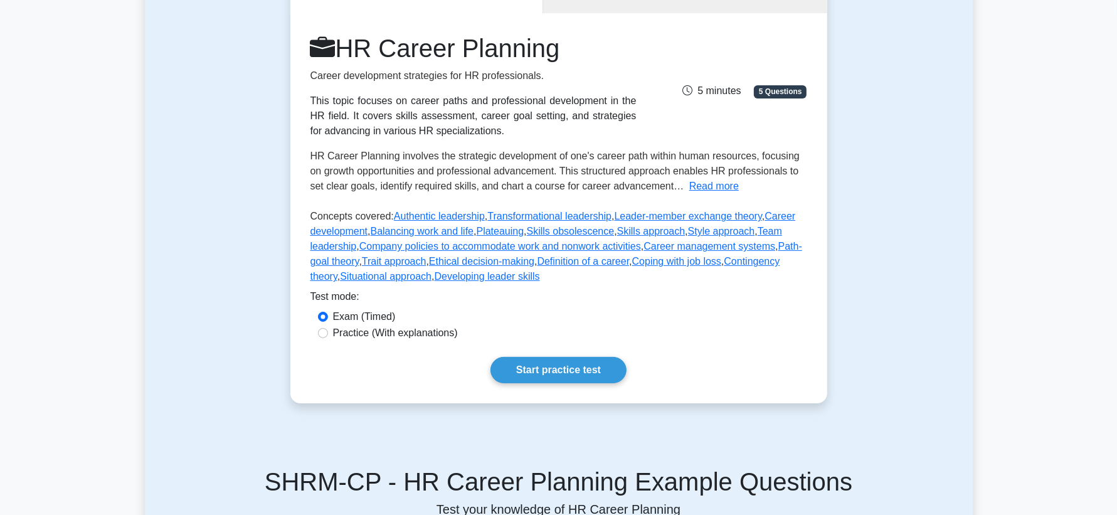
scroll to position [145, 0]
click at [561, 381] on link "Start practice test" at bounding box center [558, 369] width 136 height 26
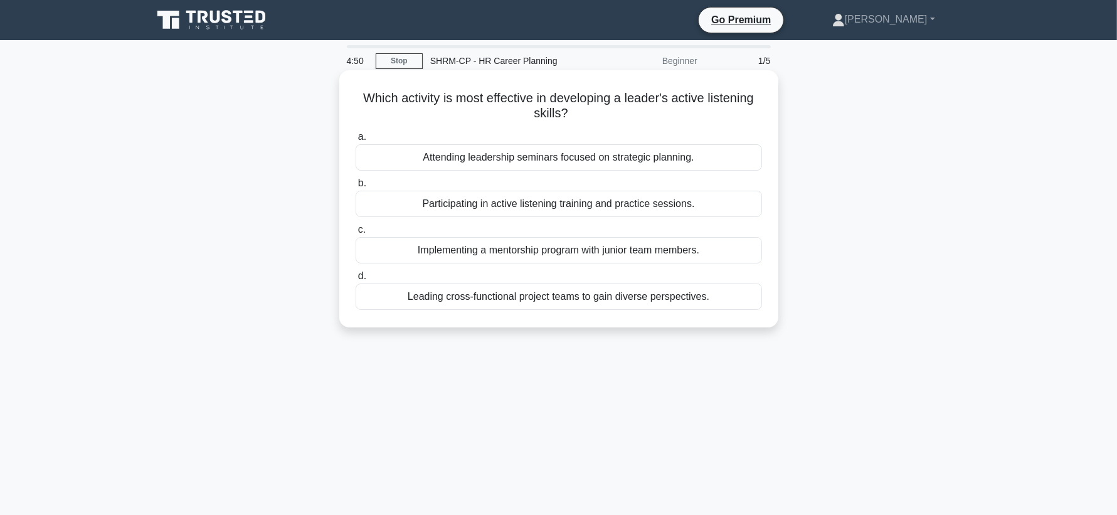
click at [573, 205] on div "Participating in active listening training and practice sessions." at bounding box center [558, 204] width 406 height 26
click at [355, 187] on input "b. Participating in active listening training and practice sessions." at bounding box center [355, 183] width 0 height 8
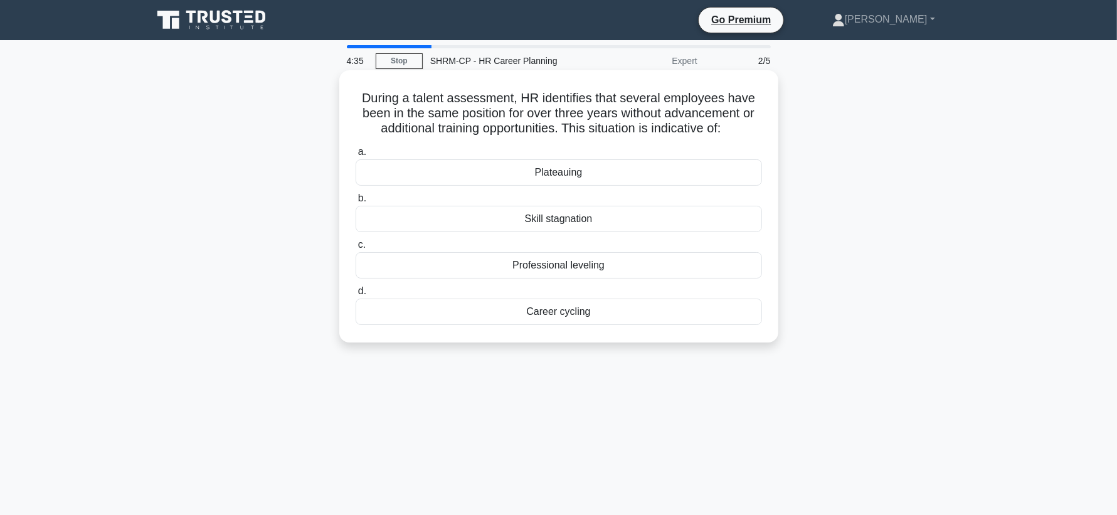
click at [668, 217] on div "Skill stagnation" at bounding box center [558, 219] width 406 height 26
click at [355, 203] on input "b. Skill stagnation" at bounding box center [355, 198] width 0 height 8
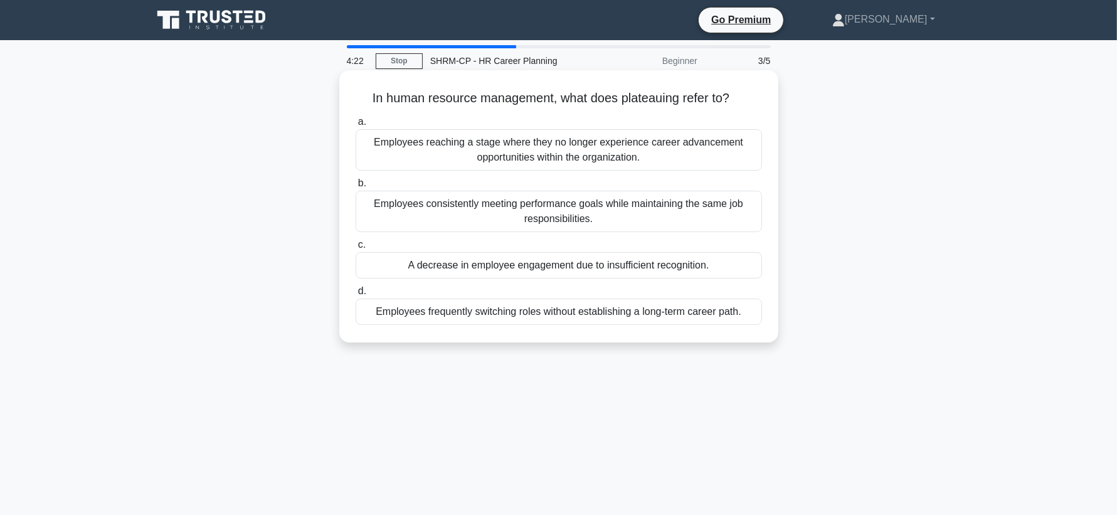
click at [638, 150] on div "Employees reaching a stage where they no longer experience career advancement o…" at bounding box center [558, 149] width 406 height 41
click at [355, 126] on input "a. Employees reaching a stage where they no longer experience career advancemen…" at bounding box center [355, 122] width 0 height 8
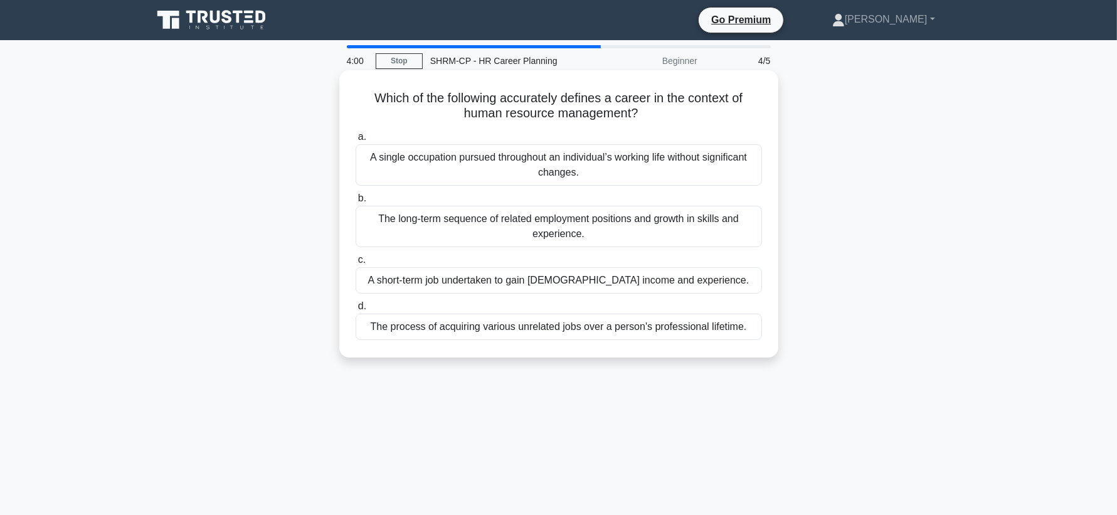
click at [535, 223] on div "The long-term sequence of related employment positions and growth in skills and…" at bounding box center [558, 226] width 406 height 41
click at [355, 203] on input "b. The long-term sequence of related employment positions and growth in skills …" at bounding box center [355, 198] width 0 height 8
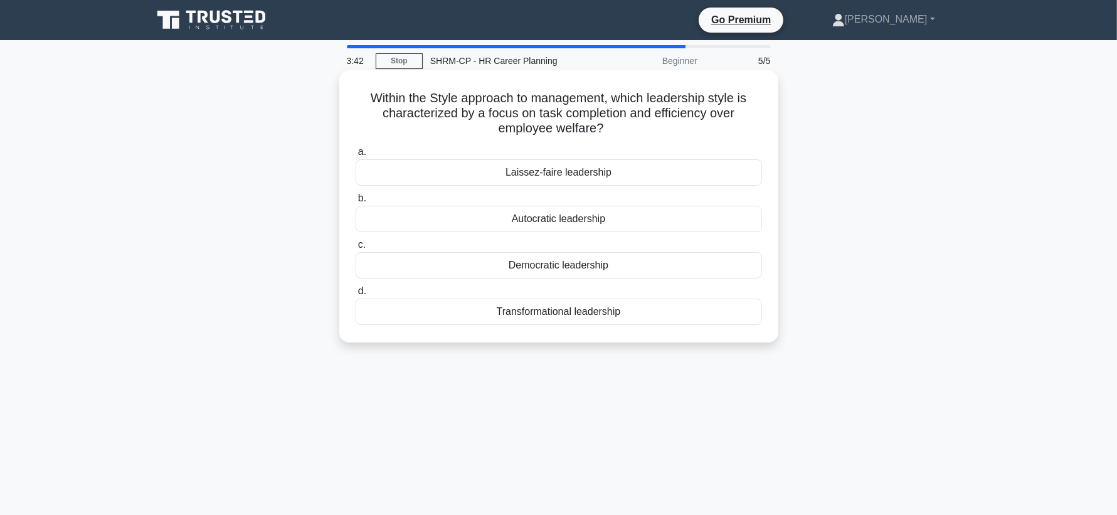
click at [532, 215] on div "Autocratic leadership" at bounding box center [558, 219] width 406 height 26
click at [355, 203] on input "b. Autocratic leadership" at bounding box center [355, 198] width 0 height 8
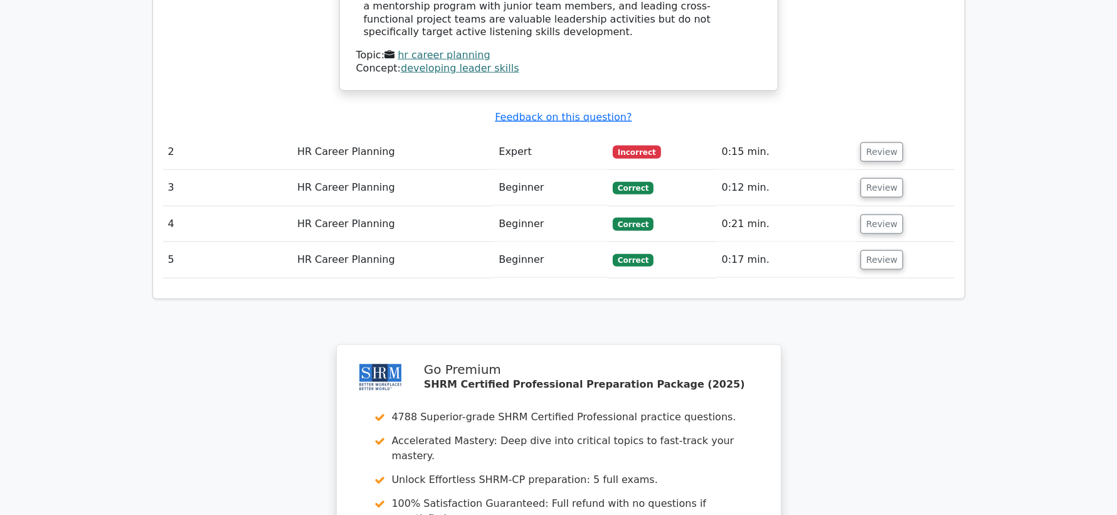
scroll to position [1340, 0]
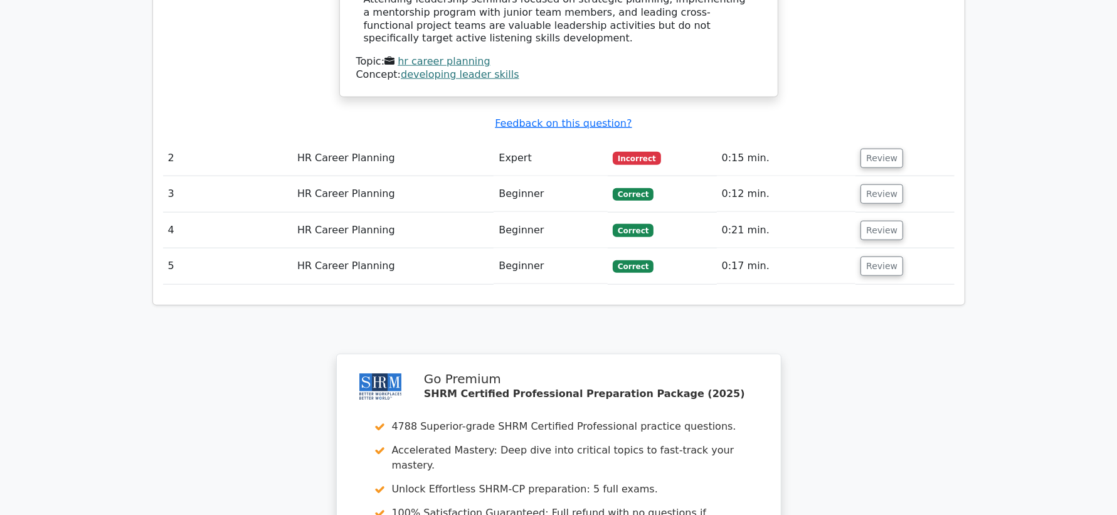
click at [875, 140] on td "Review" at bounding box center [904, 158] width 98 height 36
click at [877, 149] on button "Review" at bounding box center [881, 158] width 43 height 19
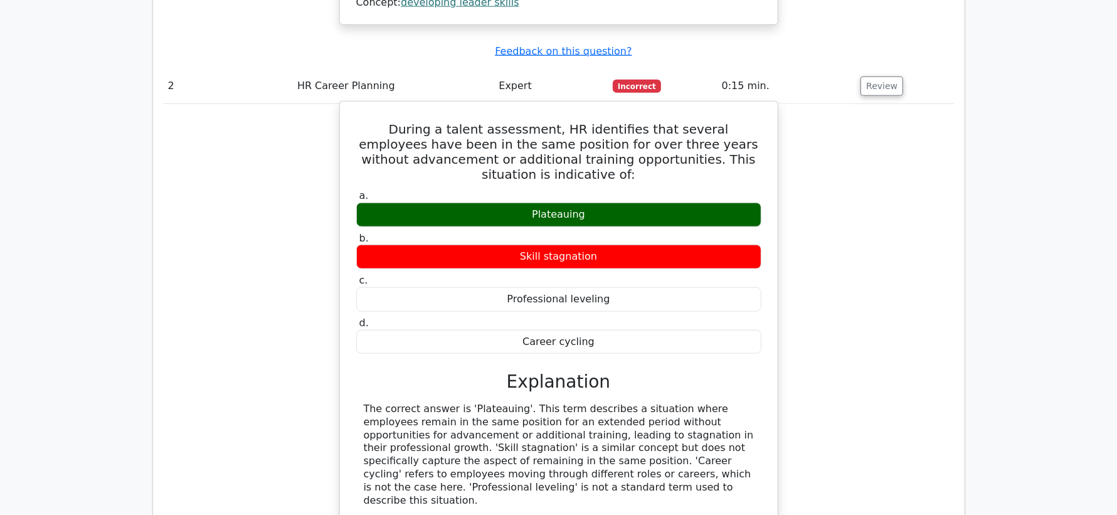
scroll to position [1453, 0]
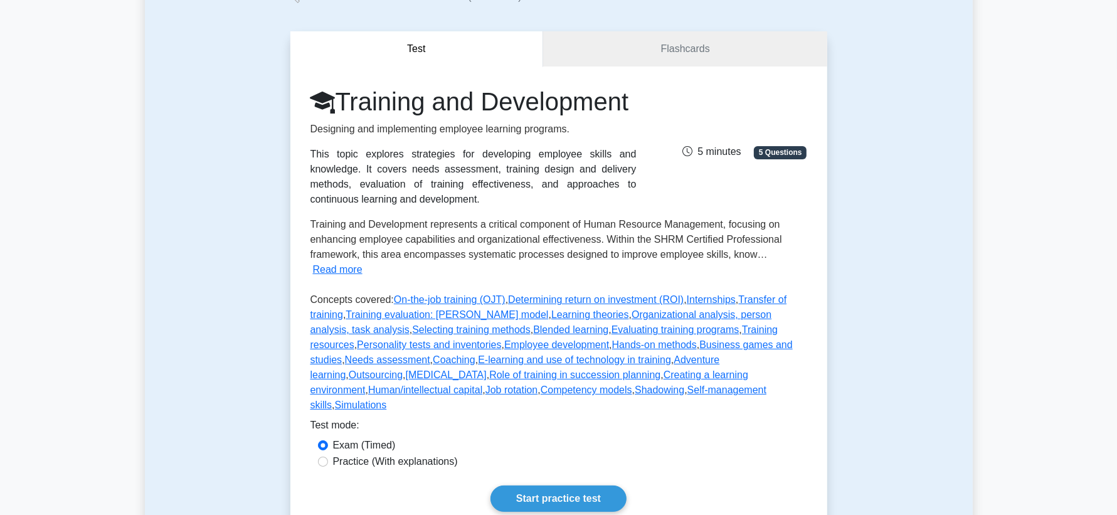
scroll to position [100, 0]
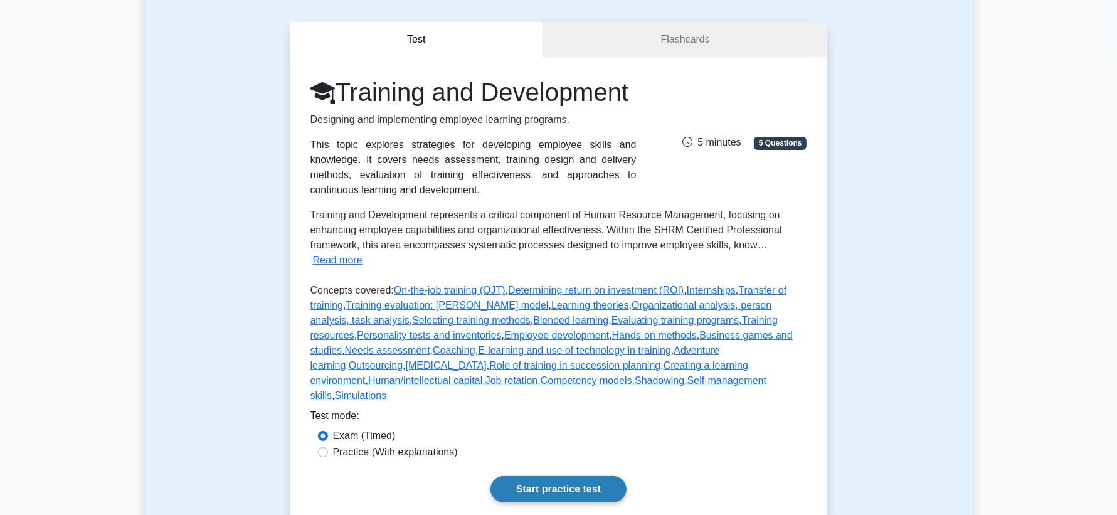
click at [559, 476] on link "Start practice test" at bounding box center [558, 489] width 136 height 26
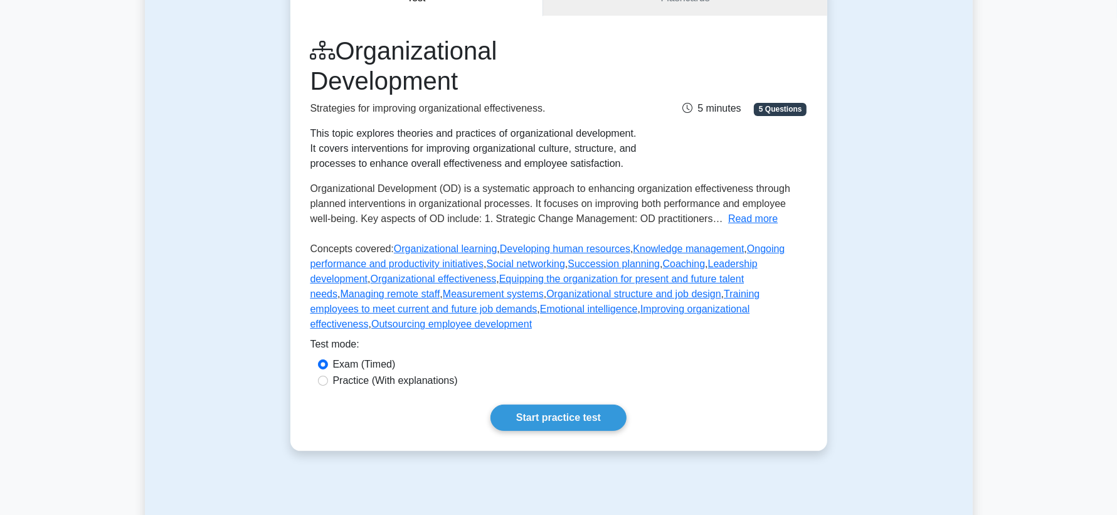
scroll to position [170, 0]
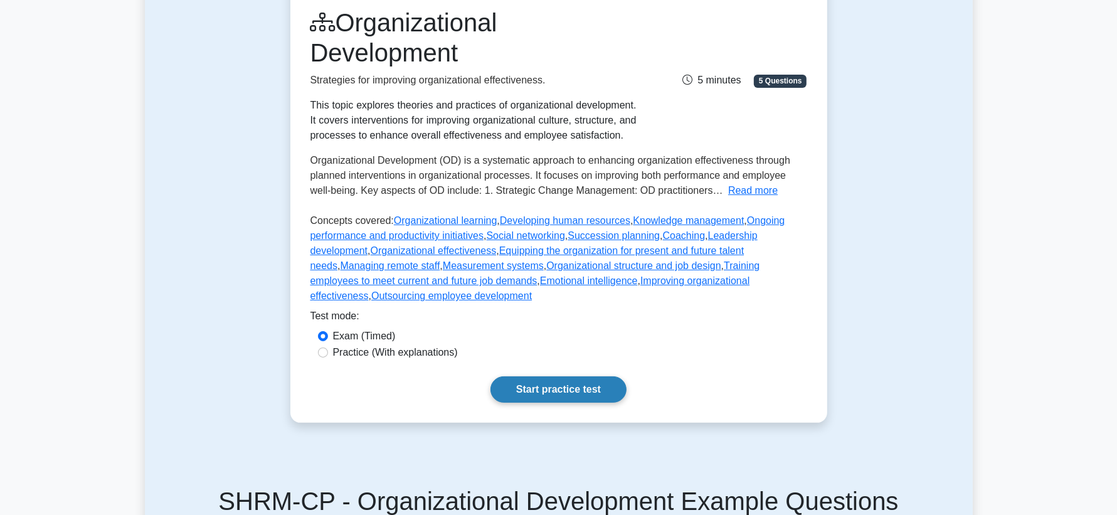
click at [599, 398] on link "Start practice test" at bounding box center [558, 389] width 136 height 26
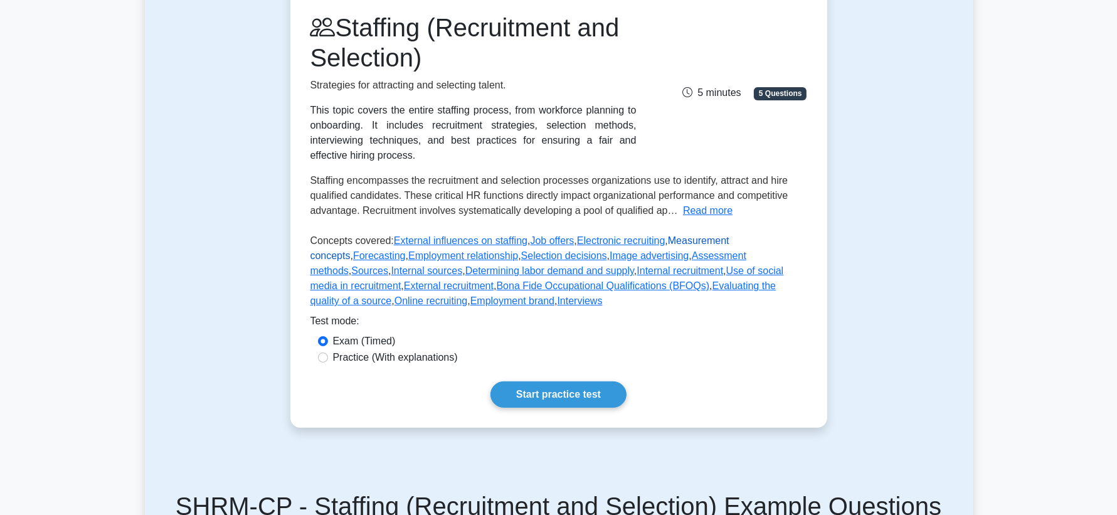
scroll to position [169, 0]
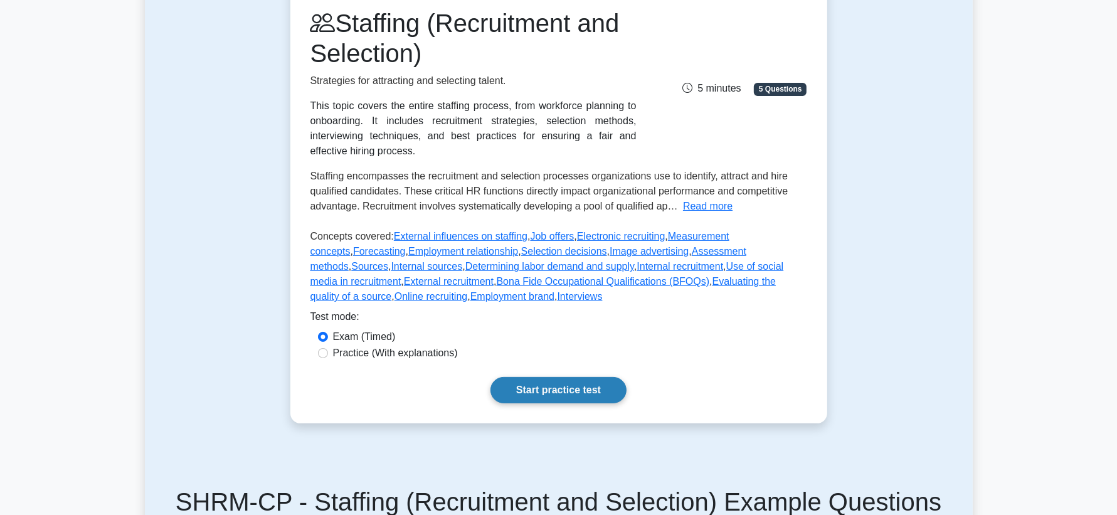
click at [591, 389] on link "Start practice test" at bounding box center [558, 390] width 136 height 26
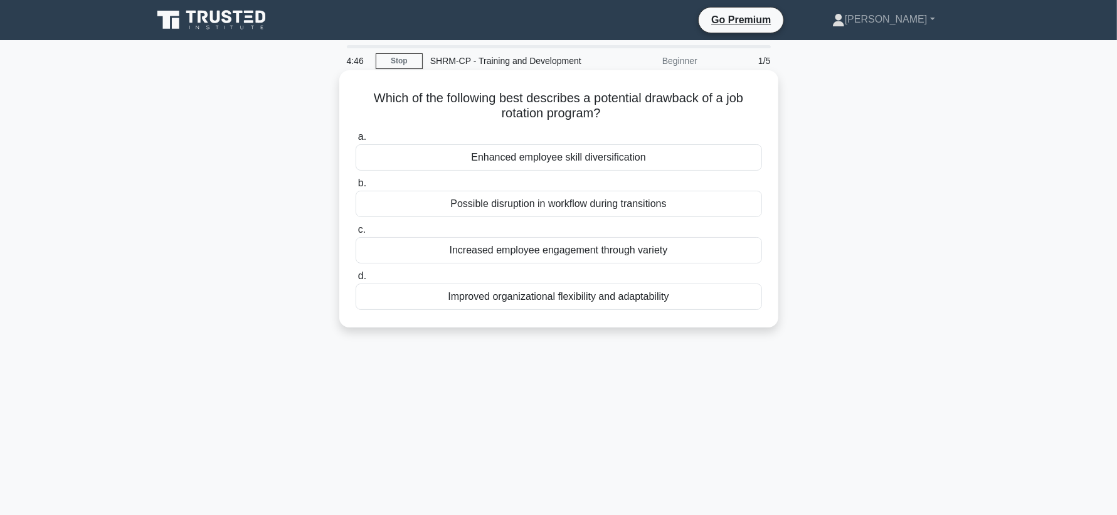
click at [606, 210] on div "Possible disruption in workflow during transitions" at bounding box center [558, 204] width 406 height 26
click at [355, 187] on input "b. Possible disruption in workflow during transitions" at bounding box center [355, 183] width 0 height 8
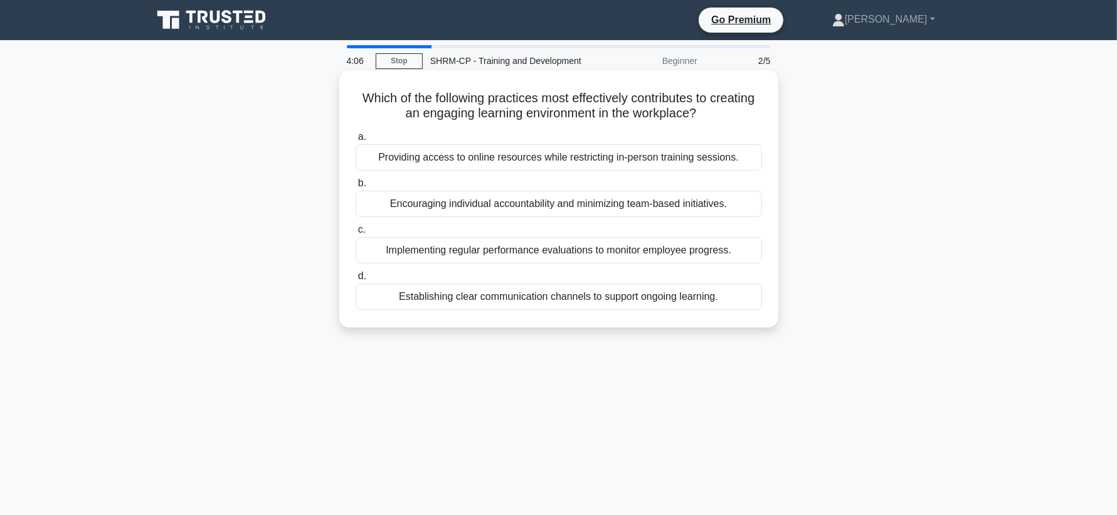
click at [587, 293] on div "Establishing clear communication channels to support ongoing learning." at bounding box center [558, 296] width 406 height 26
click at [355, 280] on input "d. Establishing clear communication channels to support ongoing learning." at bounding box center [355, 276] width 0 height 8
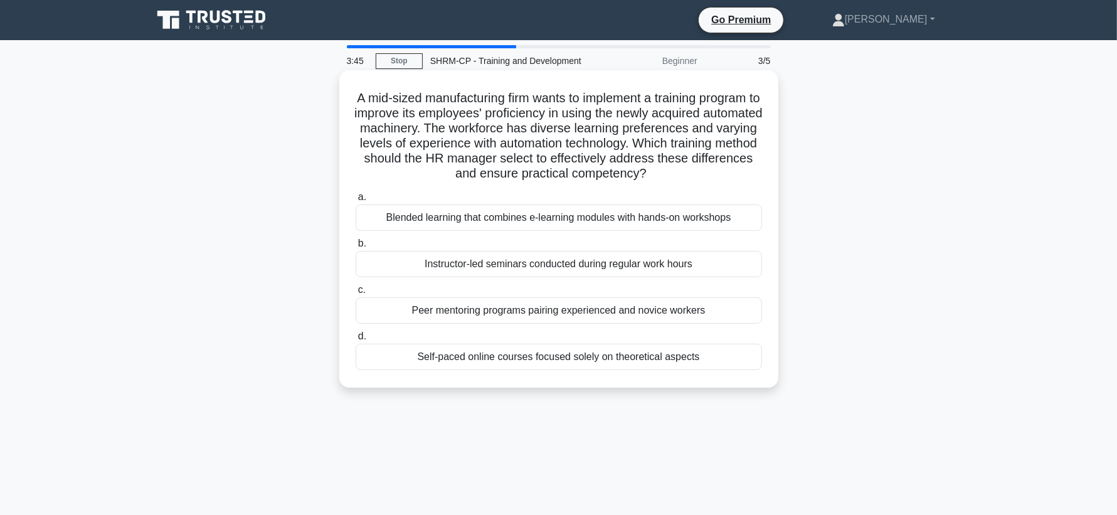
click at [555, 218] on div "Blended learning that combines e-learning modules with hands-on workshops" at bounding box center [558, 217] width 406 height 26
click at [355, 201] on input "a. Blended learning that combines e-learning modules with hands-on workshops" at bounding box center [355, 197] width 0 height 8
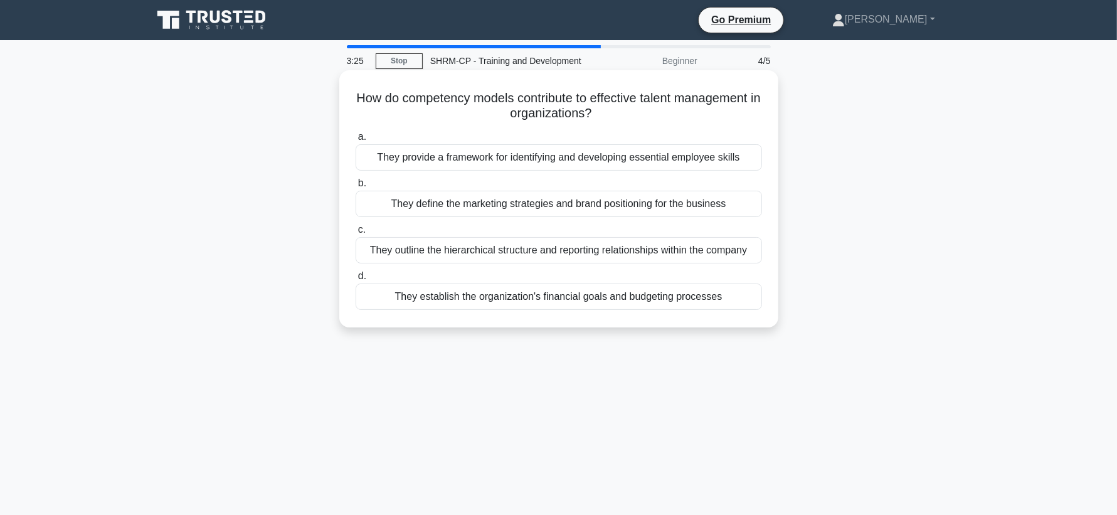
click at [537, 163] on div "They provide a framework for identifying and developing essential employee skil…" at bounding box center [558, 157] width 406 height 26
click at [355, 141] on input "a. They provide a framework for identifying and developing essential employee s…" at bounding box center [355, 137] width 0 height 8
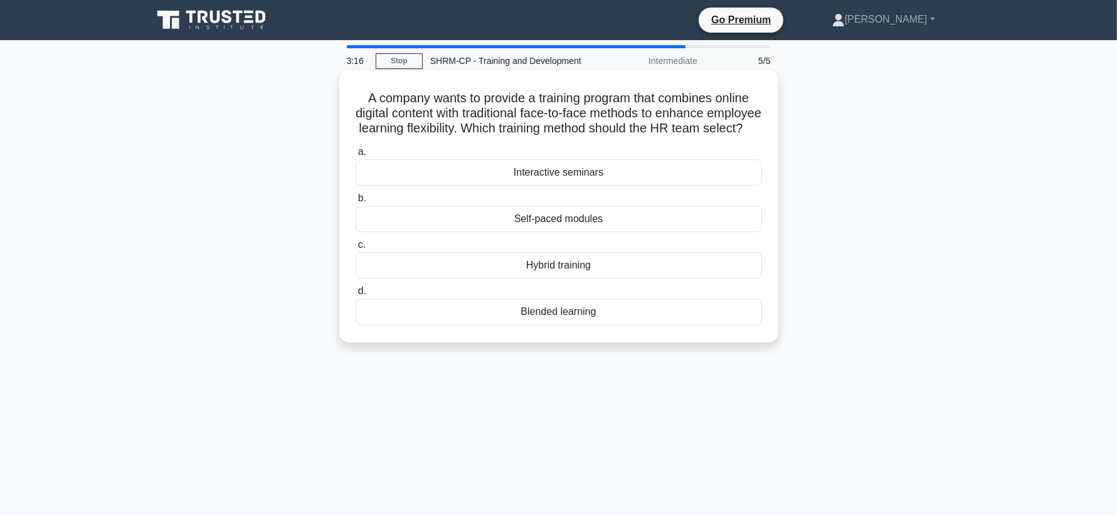
click at [532, 265] on div "Hybrid training" at bounding box center [558, 265] width 406 height 26
click at [355, 249] on input "c. Hybrid training" at bounding box center [355, 245] width 0 height 8
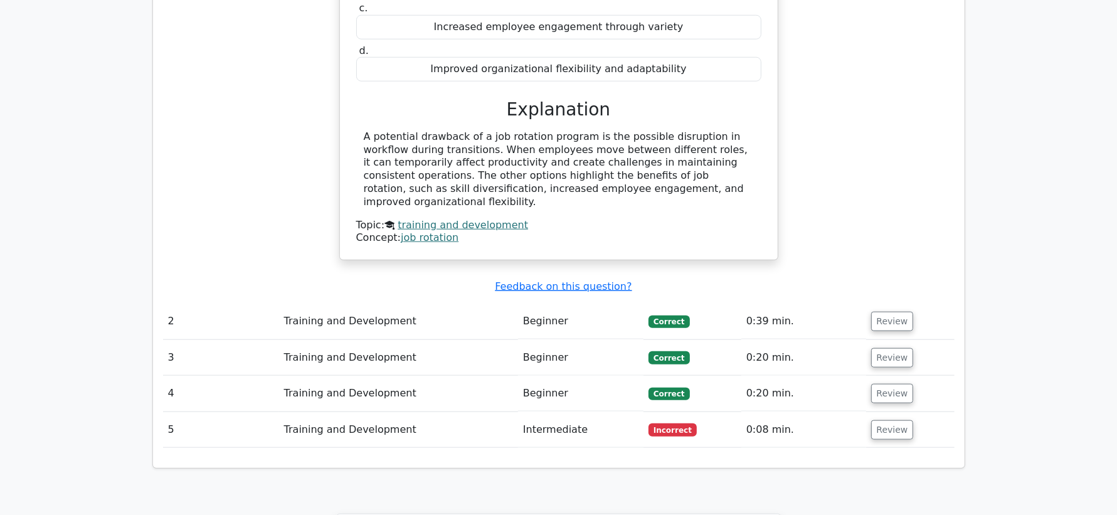
scroll to position [1162, 0]
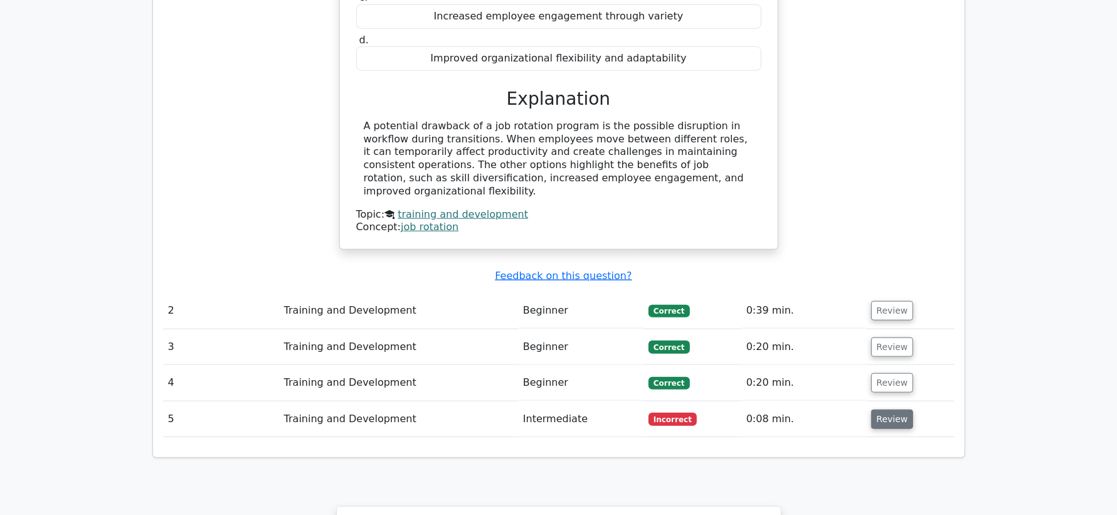
click at [886, 409] on button "Review" at bounding box center [892, 418] width 43 height 19
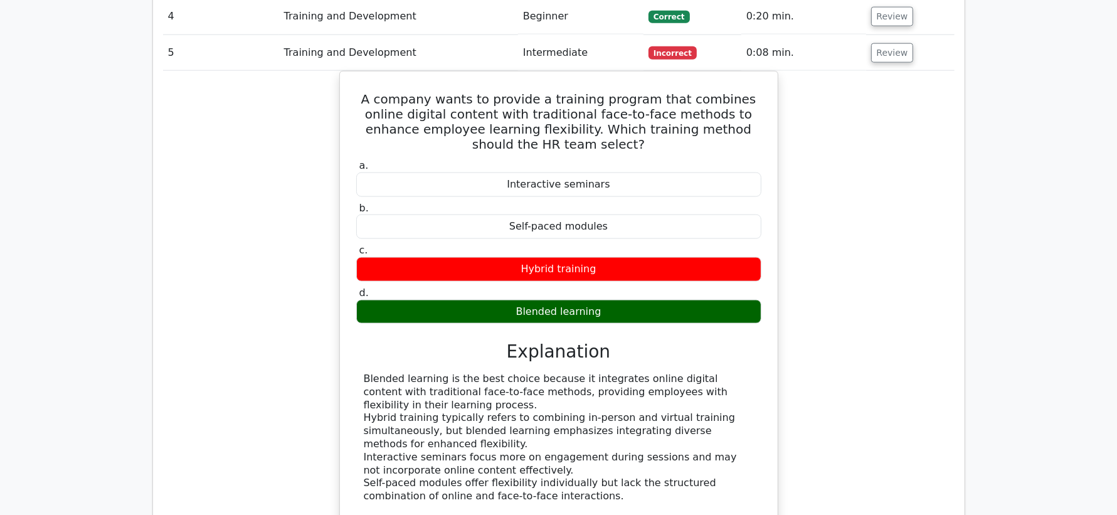
scroll to position [1530, 0]
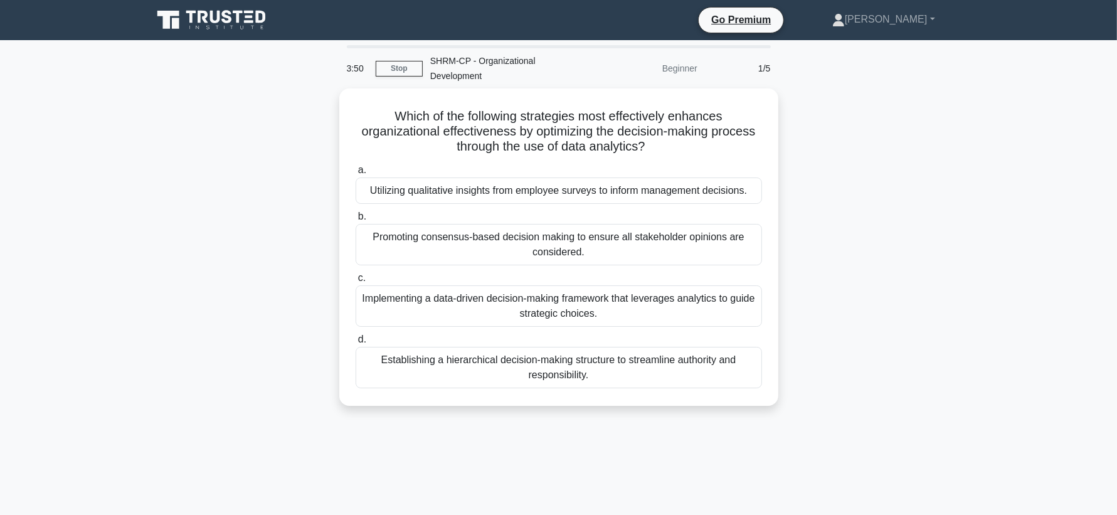
drag, startPoint x: 467, startPoint y: 175, endPoint x: 159, endPoint y: 134, distance: 310.5
click at [159, 134] on div "Which of the following strategies most effectively enhances organizational effe…" at bounding box center [559, 254] width 828 height 332
click at [219, 164] on div "Which of the following strategies most effectively enhances organizational effe…" at bounding box center [559, 254] width 828 height 332
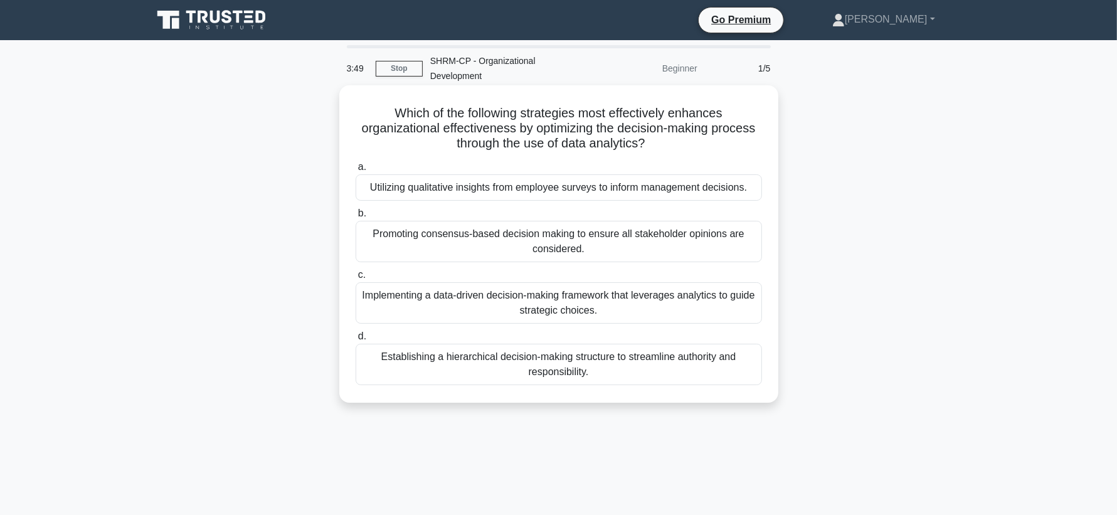
click at [491, 174] on div "Utilizing qualitative insights from employee surveys to inform management decis…" at bounding box center [558, 187] width 406 height 26
click at [355, 171] on input "a. Utilizing qualitative insights from employee surveys to inform management de…" at bounding box center [355, 167] width 0 height 8
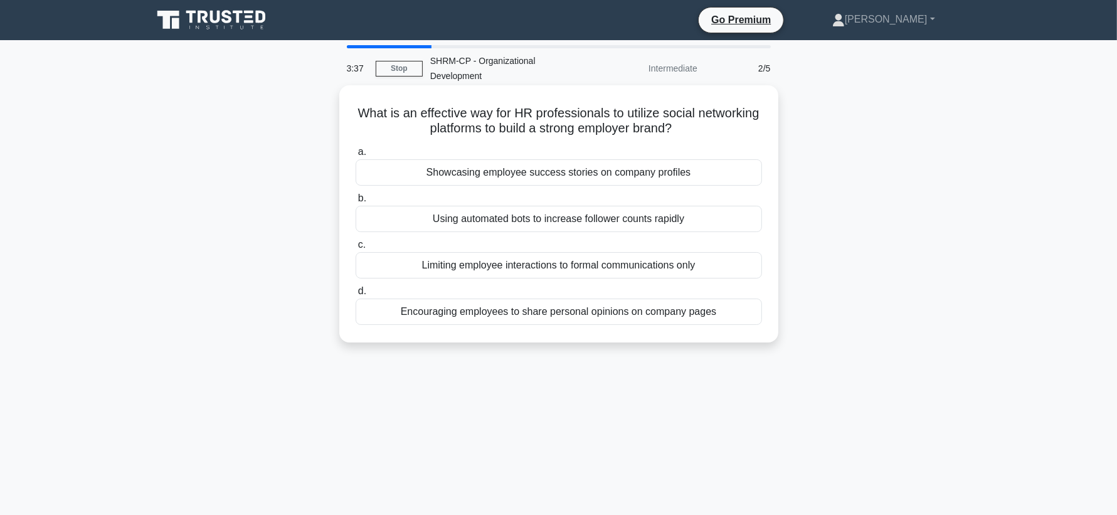
click at [451, 159] on div "Showcasing employee success stories on company profiles" at bounding box center [558, 172] width 406 height 26
click at [355, 154] on input "a. Showcasing employee success stories on company profiles" at bounding box center [355, 152] width 0 height 8
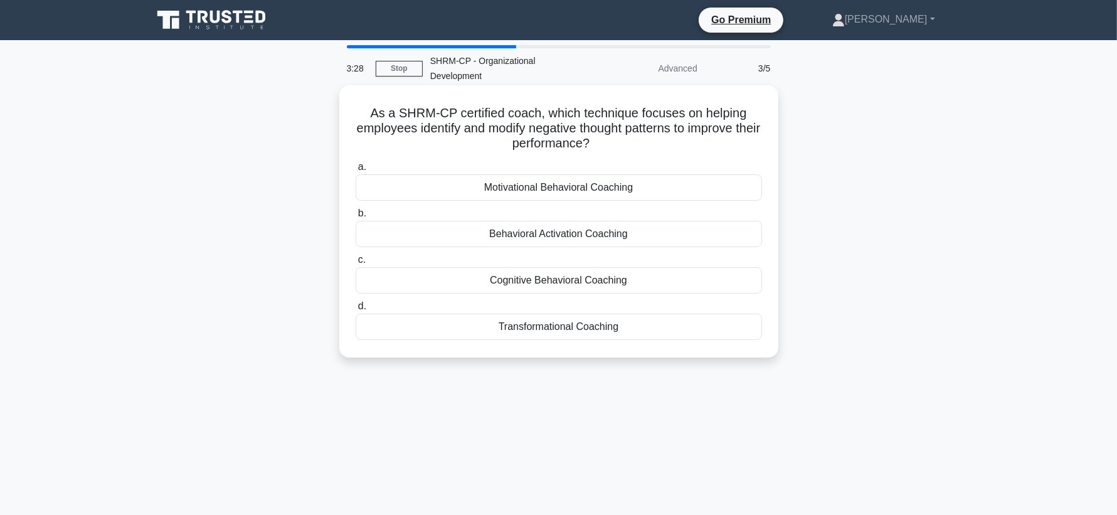
click at [510, 267] on div "Cognitive Behavioral Coaching" at bounding box center [558, 280] width 406 height 26
click at [355, 261] on input "c. Cognitive Behavioral Coaching" at bounding box center [355, 260] width 0 height 8
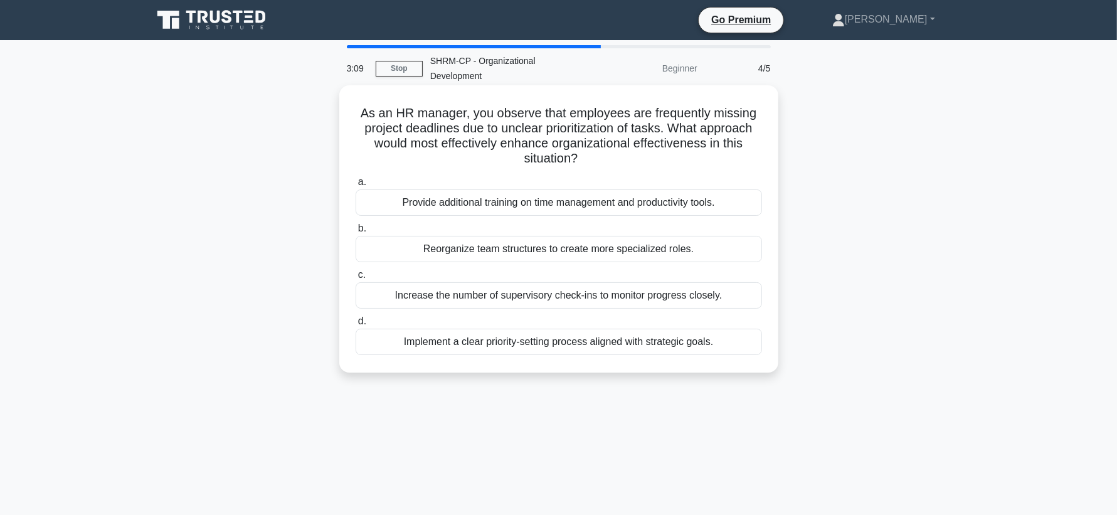
click at [515, 329] on div "Implement a clear priority-setting process aligned with strategic goals." at bounding box center [558, 342] width 406 height 26
click at [355, 318] on input "d. Implement a clear priority-setting process aligned with strategic goals." at bounding box center [355, 321] width 0 height 8
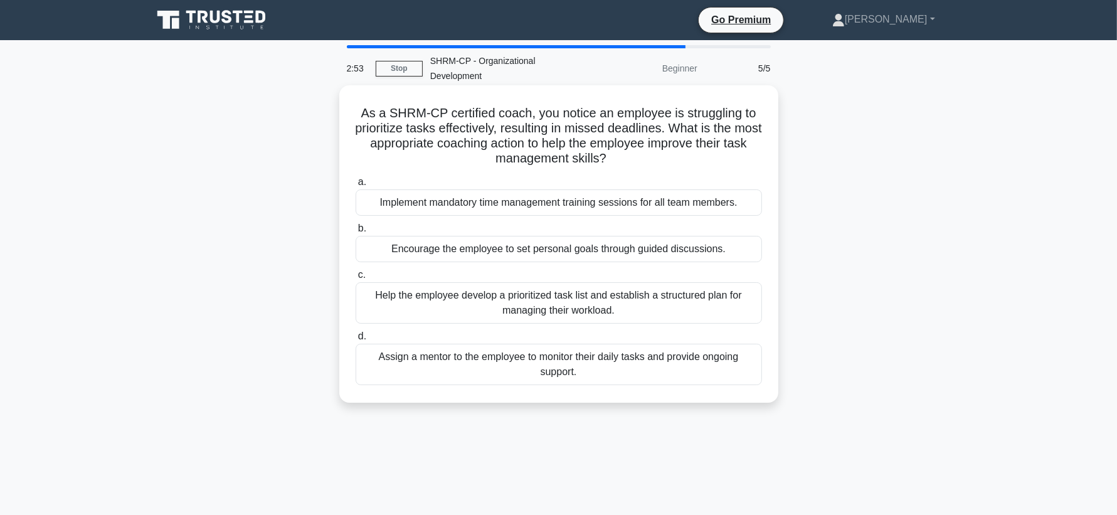
click at [503, 357] on div "Assign a mentor to the employee to monitor their daily tasks and provide ongoin…" at bounding box center [558, 364] width 406 height 41
click at [355, 340] on input "d. Assign a mentor to the employee to monitor their daily tasks and provide ong…" at bounding box center [355, 336] width 0 height 8
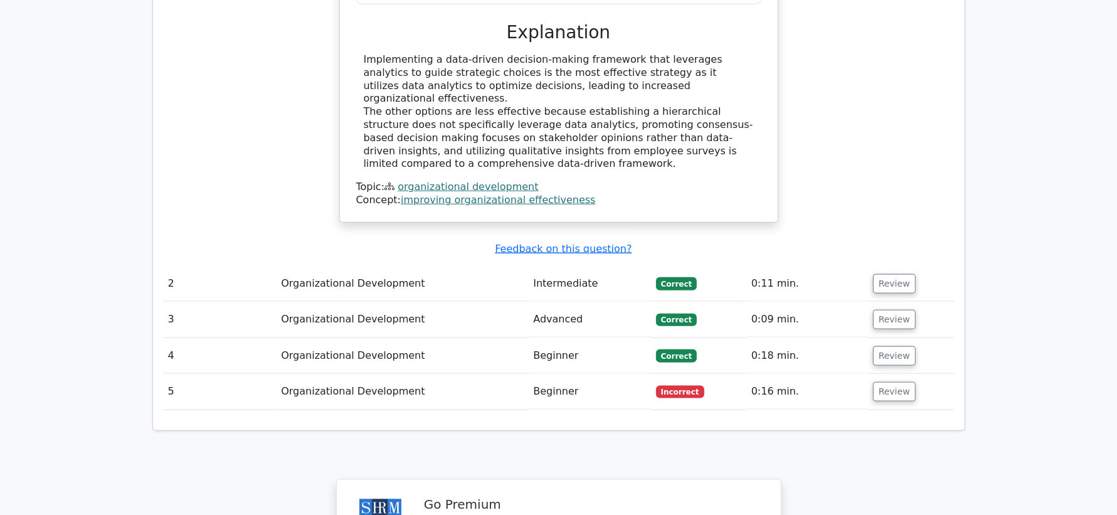
scroll to position [1296, 0]
click at [884, 381] on button "Review" at bounding box center [894, 390] width 43 height 19
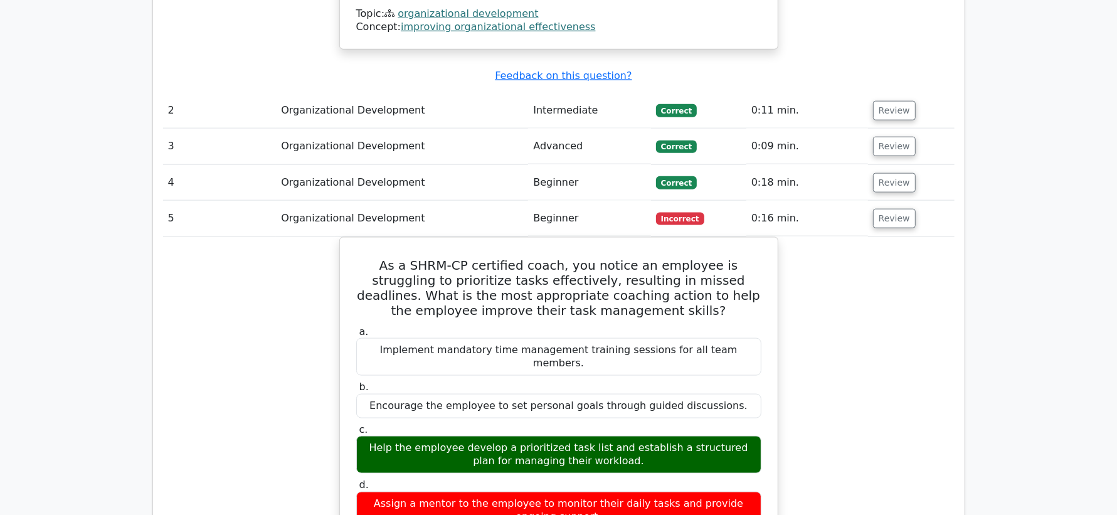
scroll to position [1480, 0]
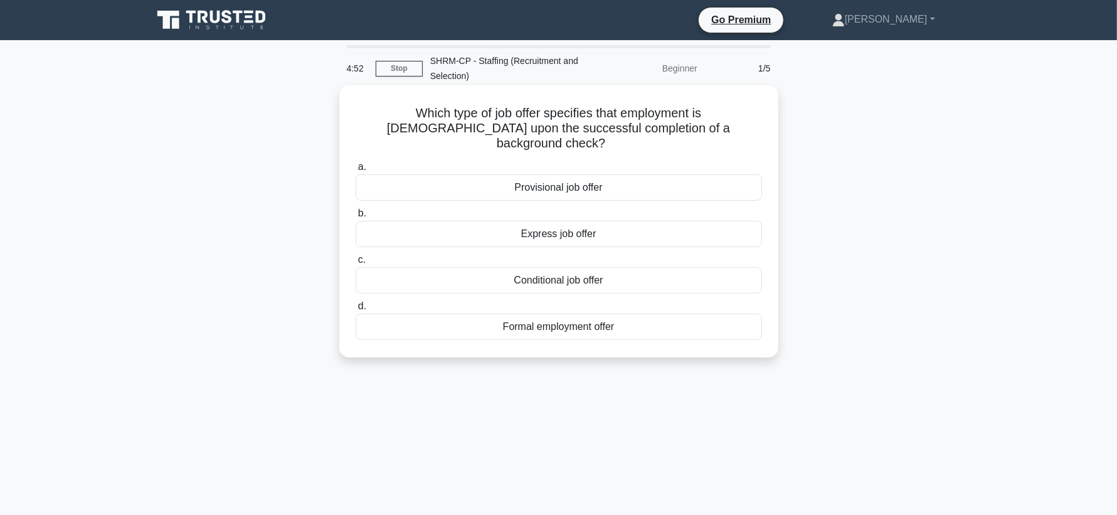
click at [662, 118] on h5 "Which type of job offer specifies that employment is [DEMOGRAPHIC_DATA] upon th…" at bounding box center [558, 128] width 409 height 46
click at [662, 118] on h5 "Which type of job offer specifies that employment is contingent upon the succes…" at bounding box center [558, 128] width 409 height 46
click at [681, 115] on h5 "Which type of job offer specifies that employment is contingent upon the succes…" at bounding box center [558, 128] width 409 height 46
click at [668, 112] on h5 "Which type of job offer specifies that employment is contingent upon the succes…" at bounding box center [558, 128] width 409 height 46
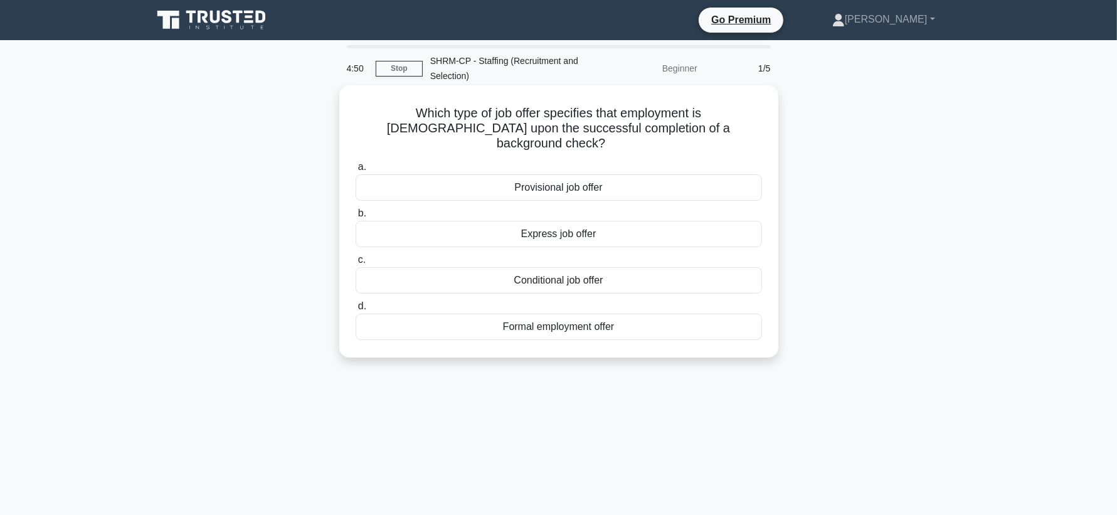
click at [668, 112] on h5 "Which type of job offer specifies that employment is contingent upon the succes…" at bounding box center [558, 128] width 409 height 46
click at [527, 113] on h5 "Which type of job offer specifies that employment is contingent upon the succes…" at bounding box center [558, 128] width 409 height 46
click at [594, 179] on div "Provisional job offer" at bounding box center [558, 187] width 406 height 26
click at [355, 171] on input "a. Provisional job offer" at bounding box center [355, 167] width 0 height 8
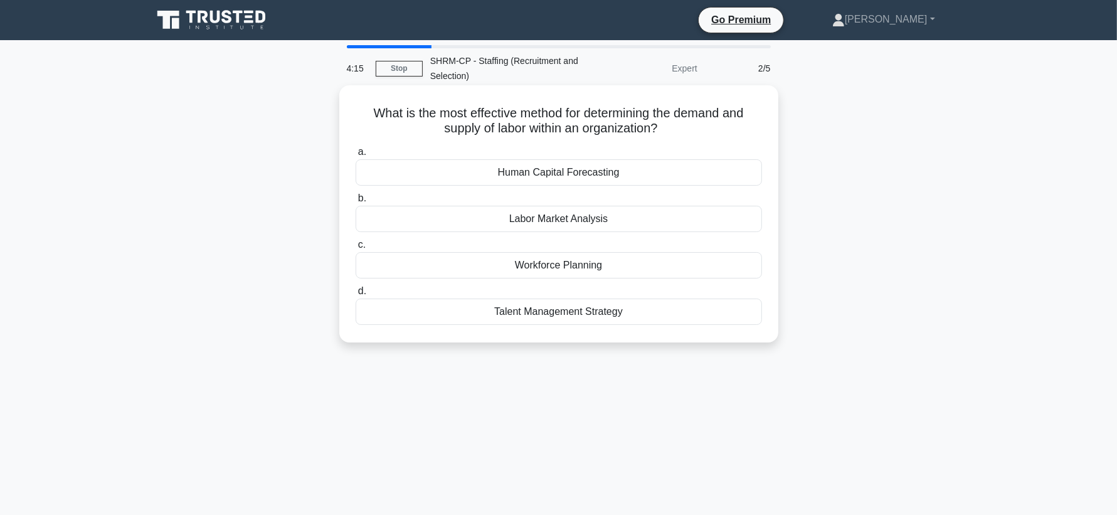
click at [595, 175] on div "Human Capital Forecasting" at bounding box center [558, 172] width 406 height 26
click at [355, 156] on input "a. Human Capital Forecasting" at bounding box center [355, 152] width 0 height 8
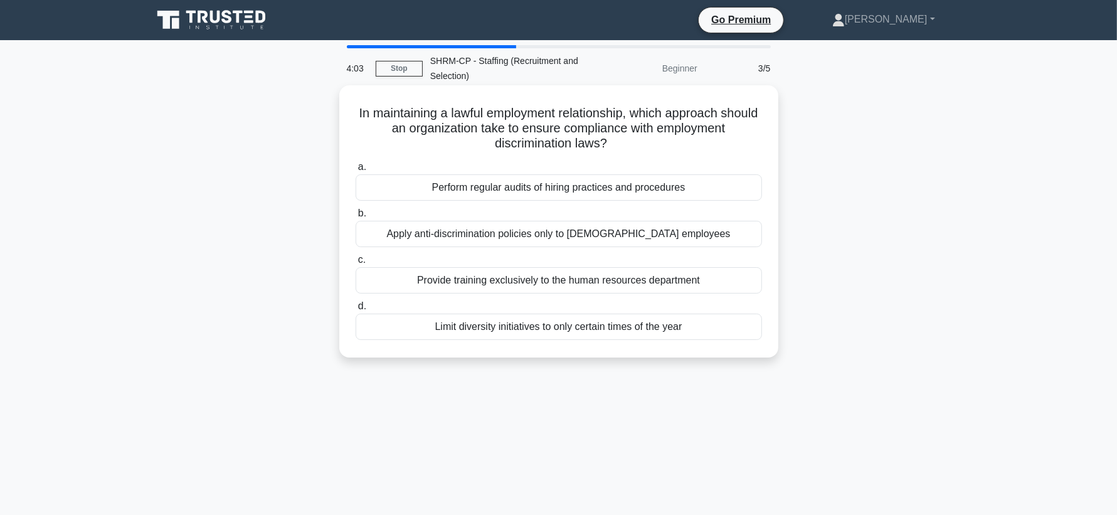
click at [685, 189] on div "Perform regular audits of hiring practices and procedures" at bounding box center [558, 187] width 406 height 26
click at [355, 171] on input "a. Perform regular audits of hiring practices and procedures" at bounding box center [355, 167] width 0 height 8
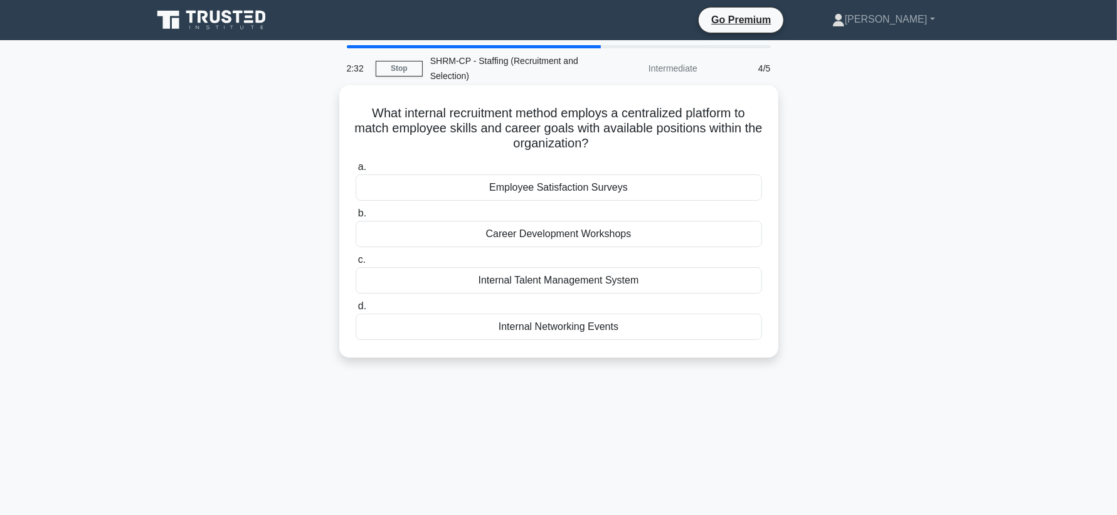
click at [589, 281] on div "Internal Talent Management System" at bounding box center [558, 280] width 406 height 26
click at [355, 264] on input "c. Internal Talent Management System" at bounding box center [355, 260] width 0 height 8
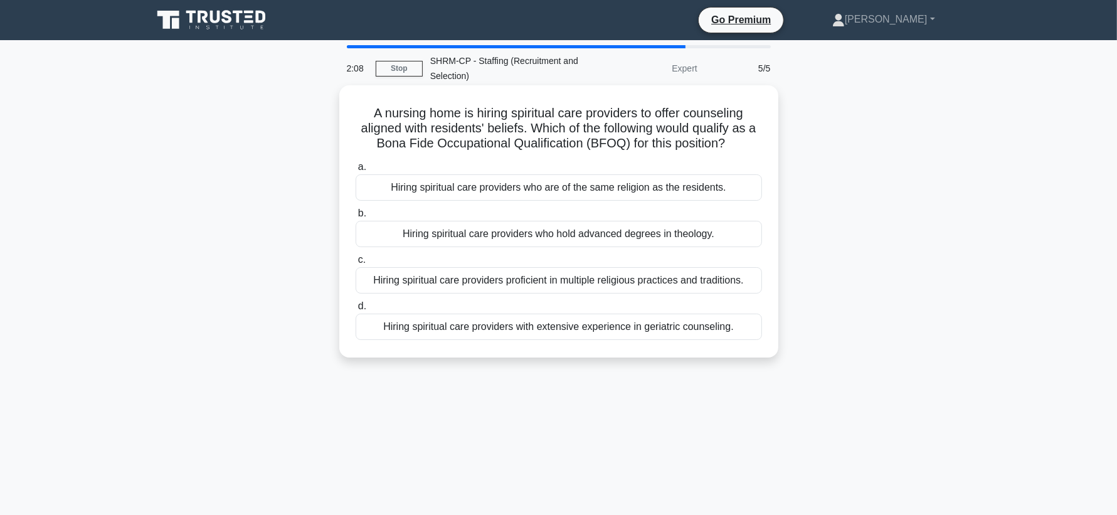
click at [549, 318] on div "Hiring spiritual care providers with extensive experience in geriatric counseli…" at bounding box center [558, 326] width 406 height 26
click at [355, 310] on input "d. Hiring spiritual care providers with extensive experience in geriatric couns…" at bounding box center [355, 306] width 0 height 8
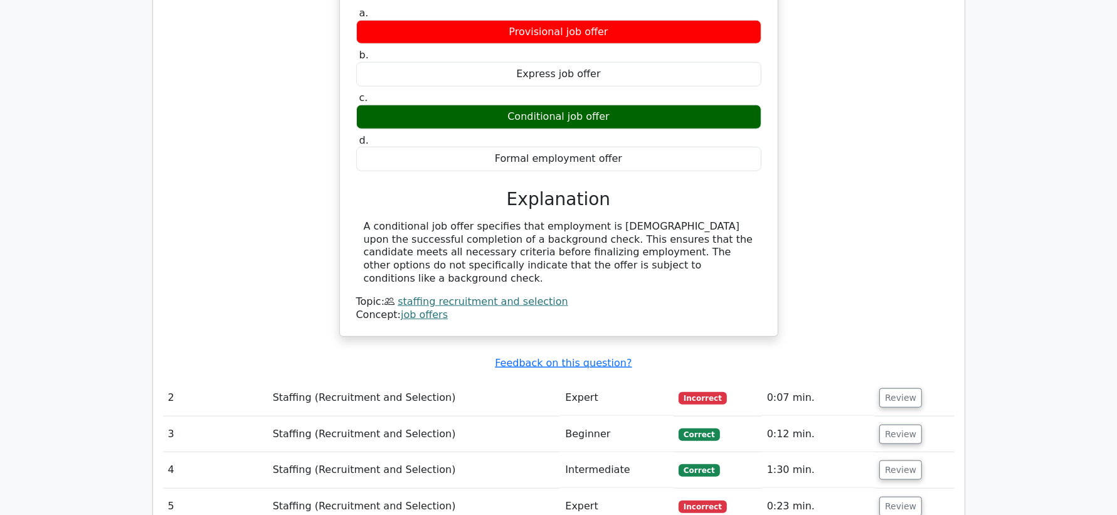
scroll to position [1071, 0]
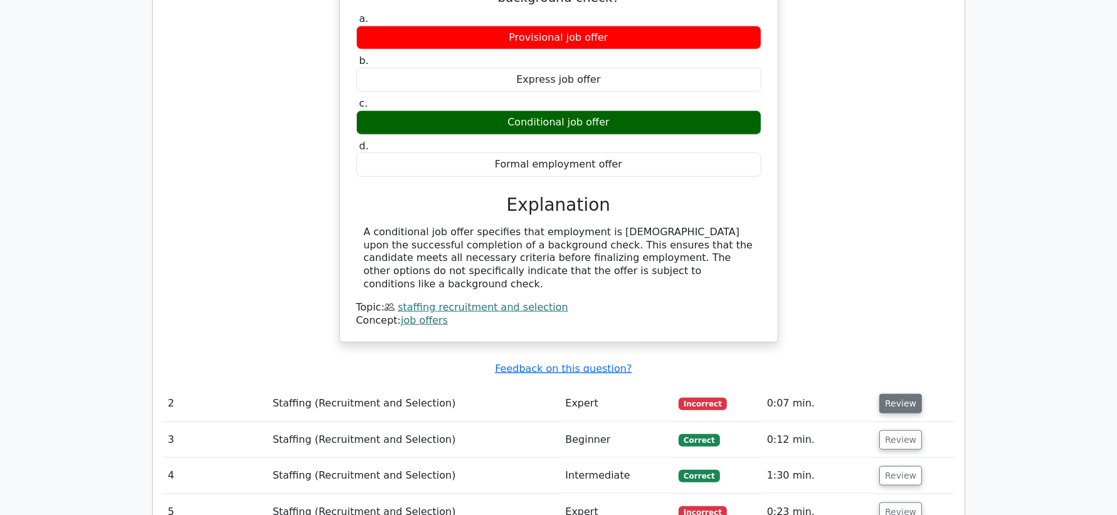
click at [898, 394] on button "Review" at bounding box center [900, 403] width 43 height 19
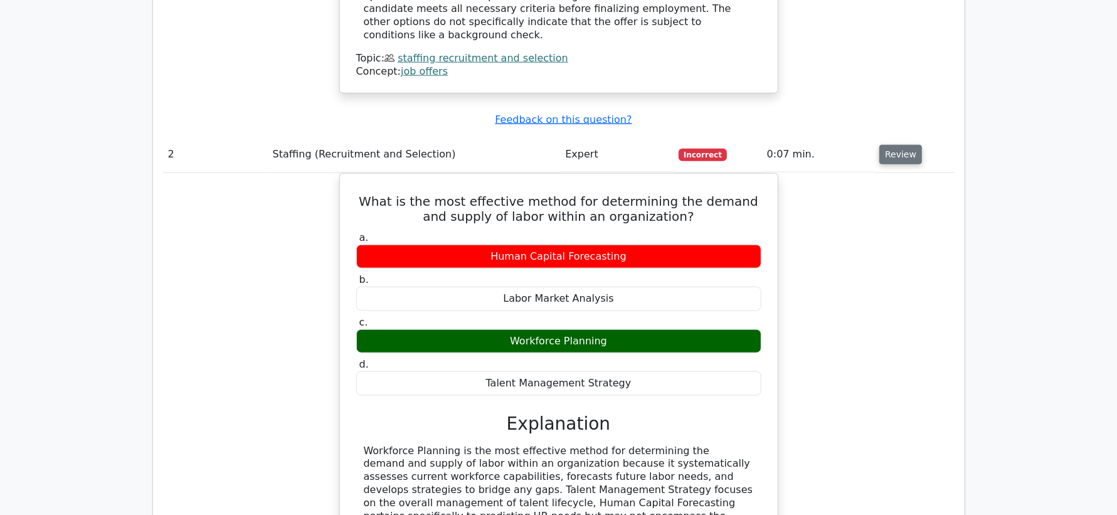
scroll to position [1321, 0]
